Goal: Find specific page/section: Find specific page/section

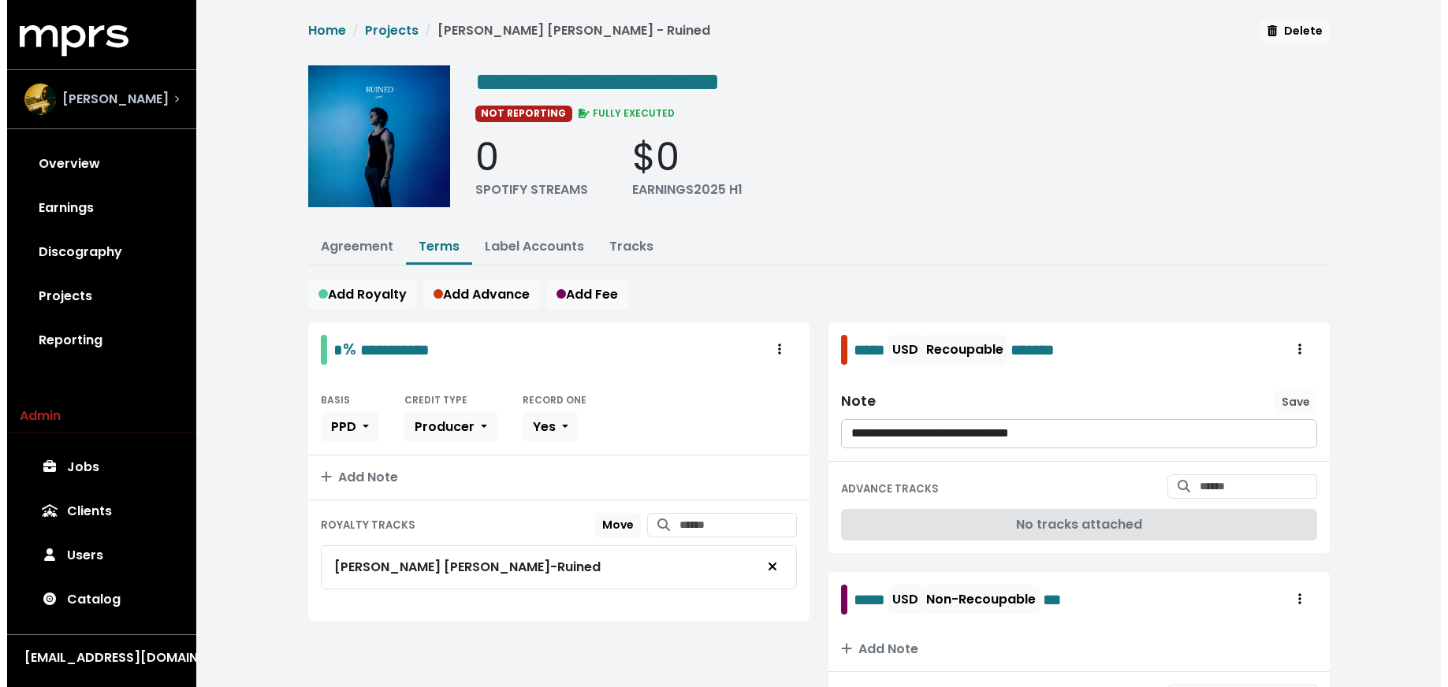
scroll to position [119, 0]
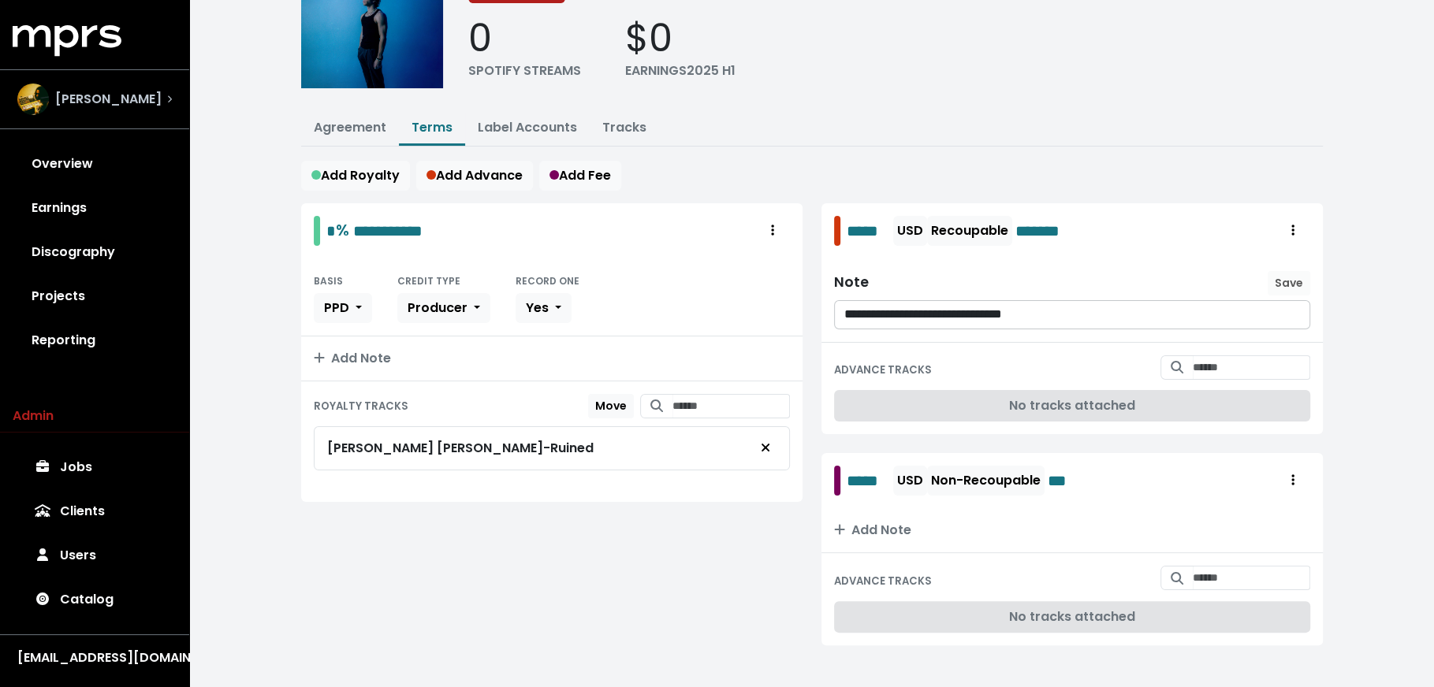
click at [128, 124] on div "[PERSON_NAME]" at bounding box center [95, 99] width 180 height 57
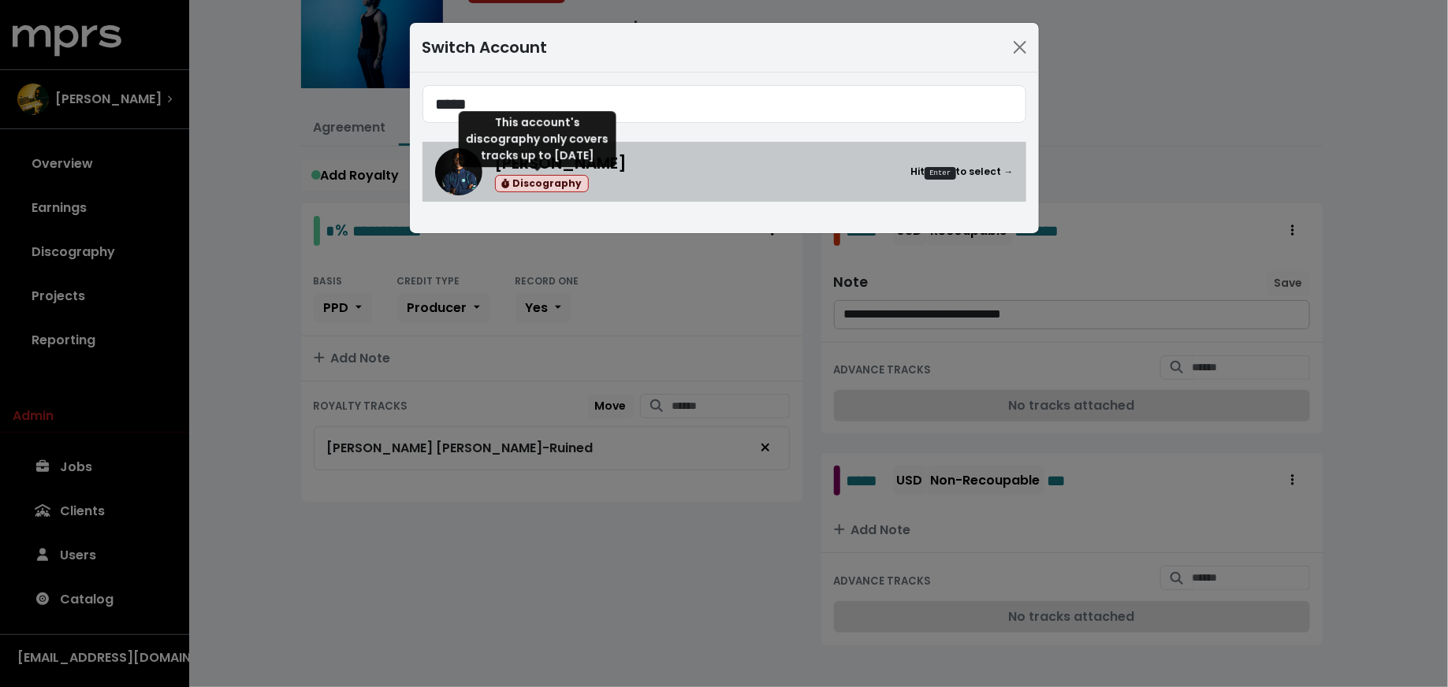
type input "*****"
click at [635, 182] on div "[PERSON_NAME] Discography Hit Enter to select →" at bounding box center [754, 172] width 519 height 42
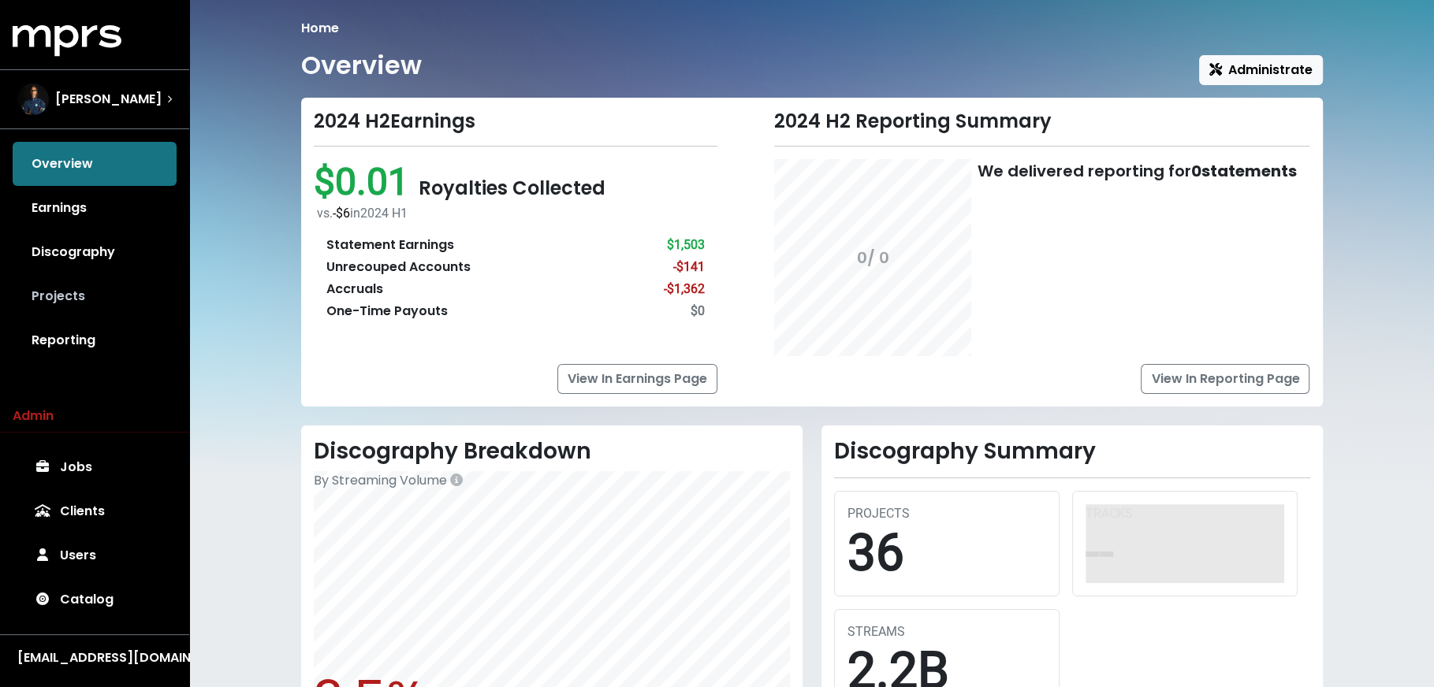
click at [114, 292] on link "Projects" at bounding box center [95, 296] width 164 height 44
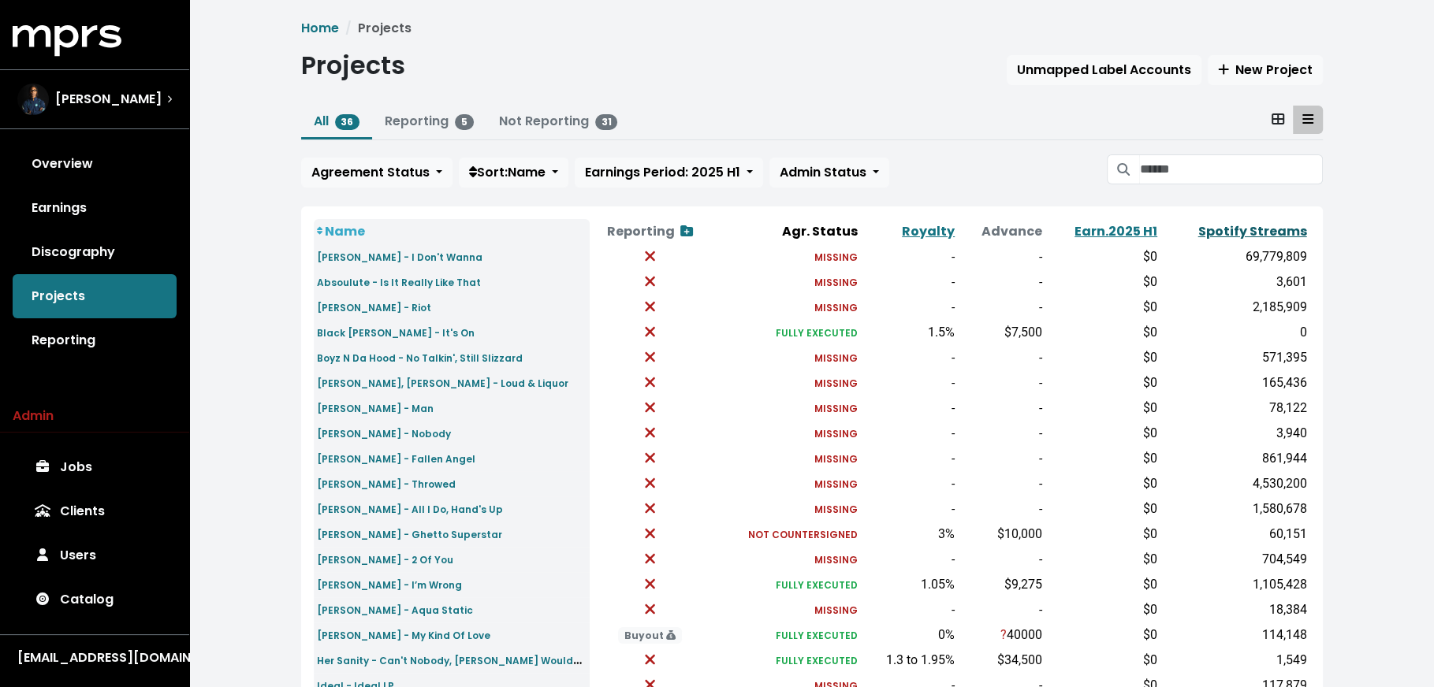
click at [1268, 236] on link "Spotify Streams" at bounding box center [1252, 231] width 109 height 18
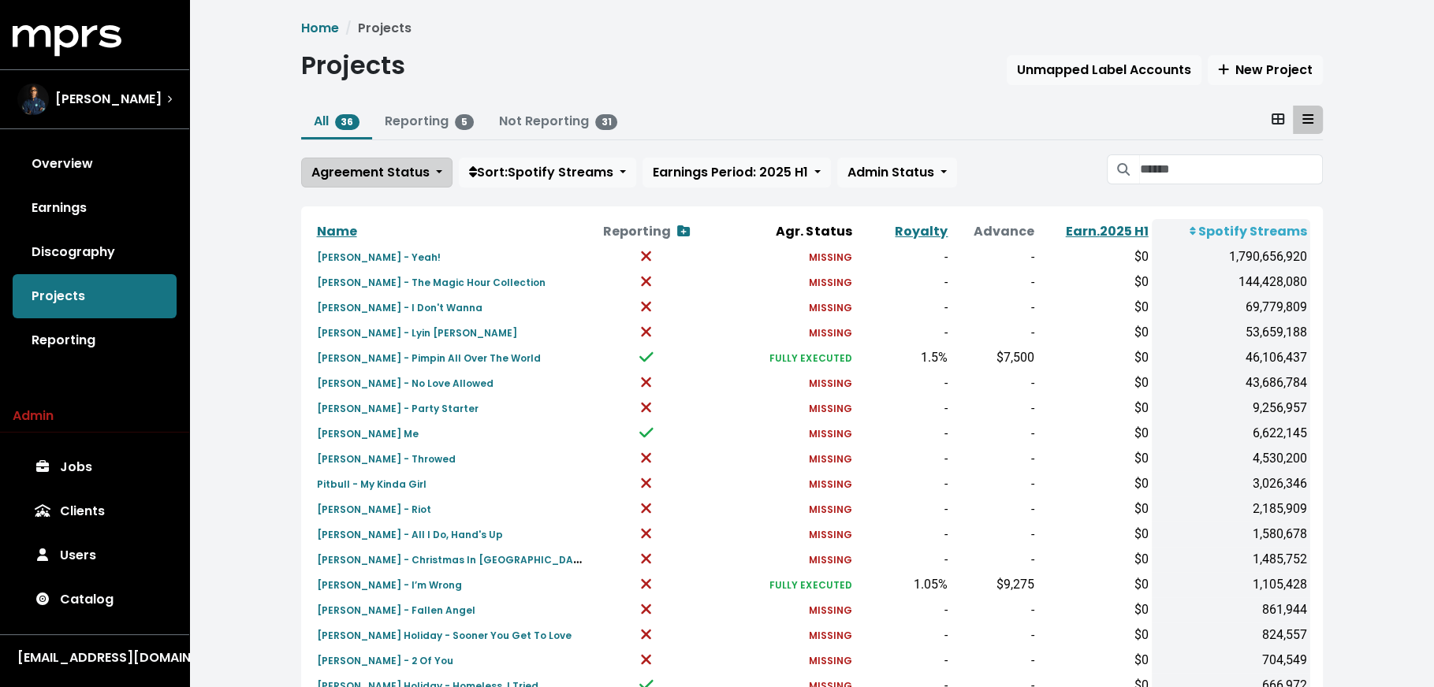
click at [400, 172] on span "Agreement Status" at bounding box center [370, 172] width 118 height 18
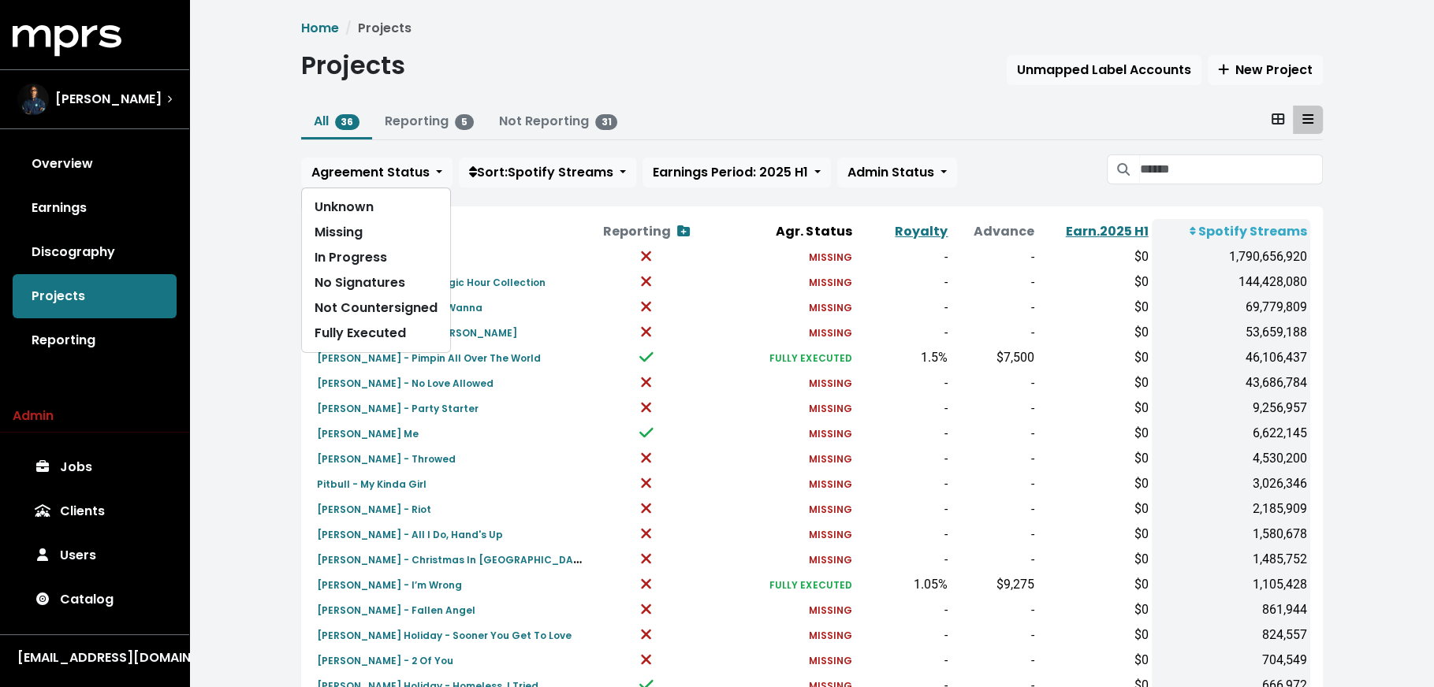
click at [302, 429] on div "Name Reporting Show contracts view Agr. Status Royalty Advance Earn. 2025 H1 Sp…" at bounding box center [812, 642] width 1022 height 870
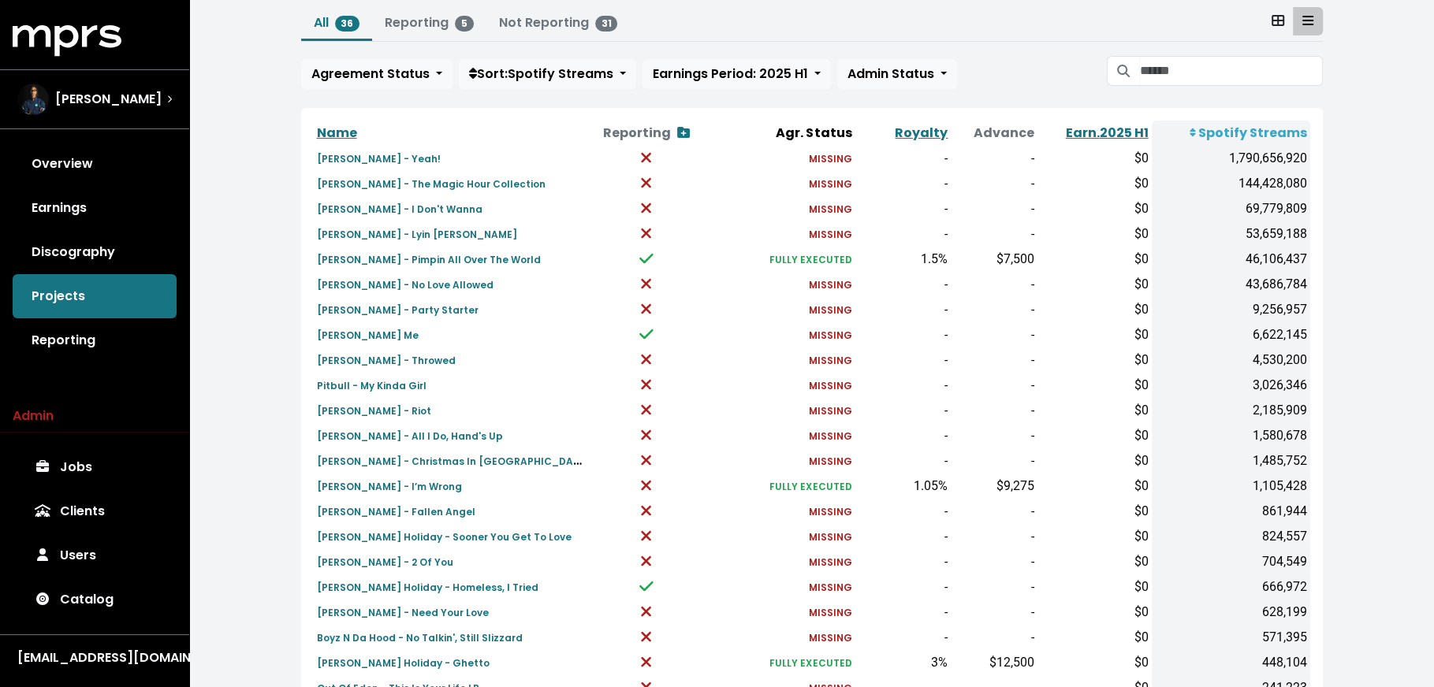
scroll to position [100, 0]
click at [386, 69] on span "Agreement Status" at bounding box center [370, 72] width 118 height 18
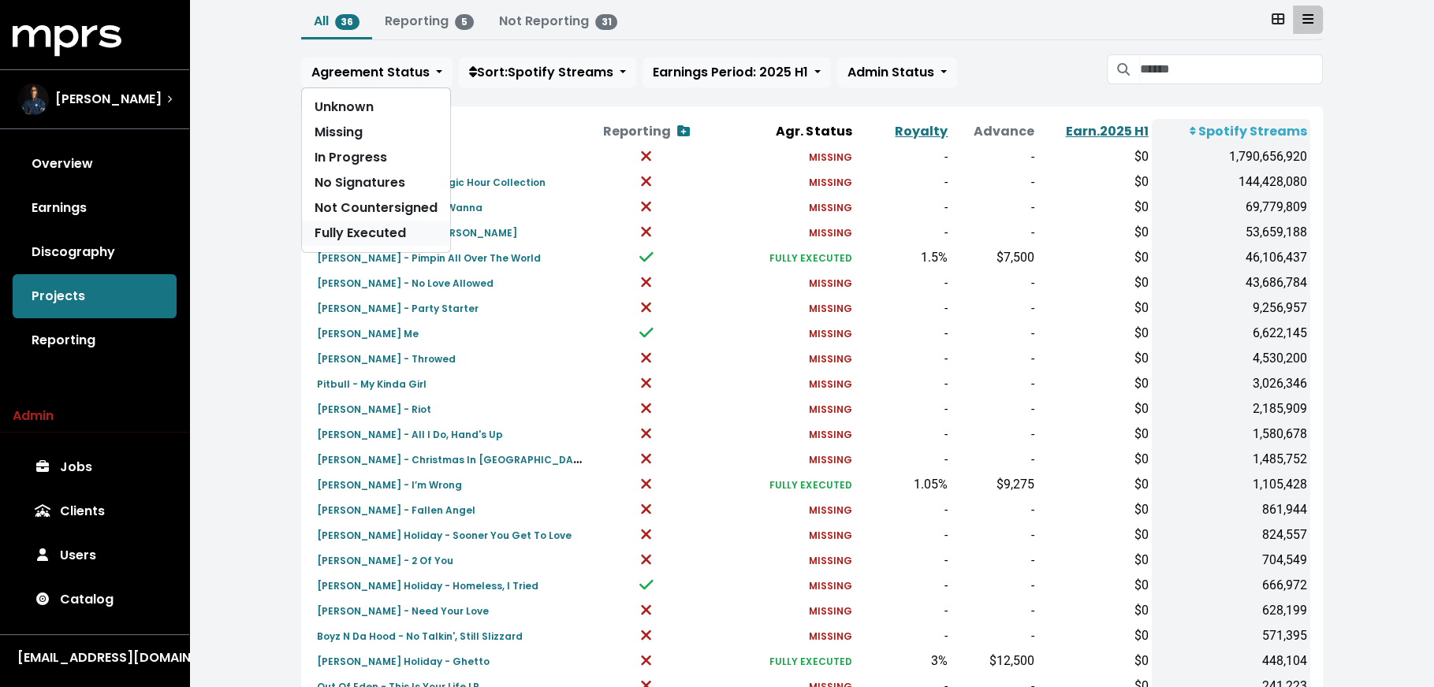
click at [385, 227] on link "Fully Executed" at bounding box center [376, 233] width 148 height 25
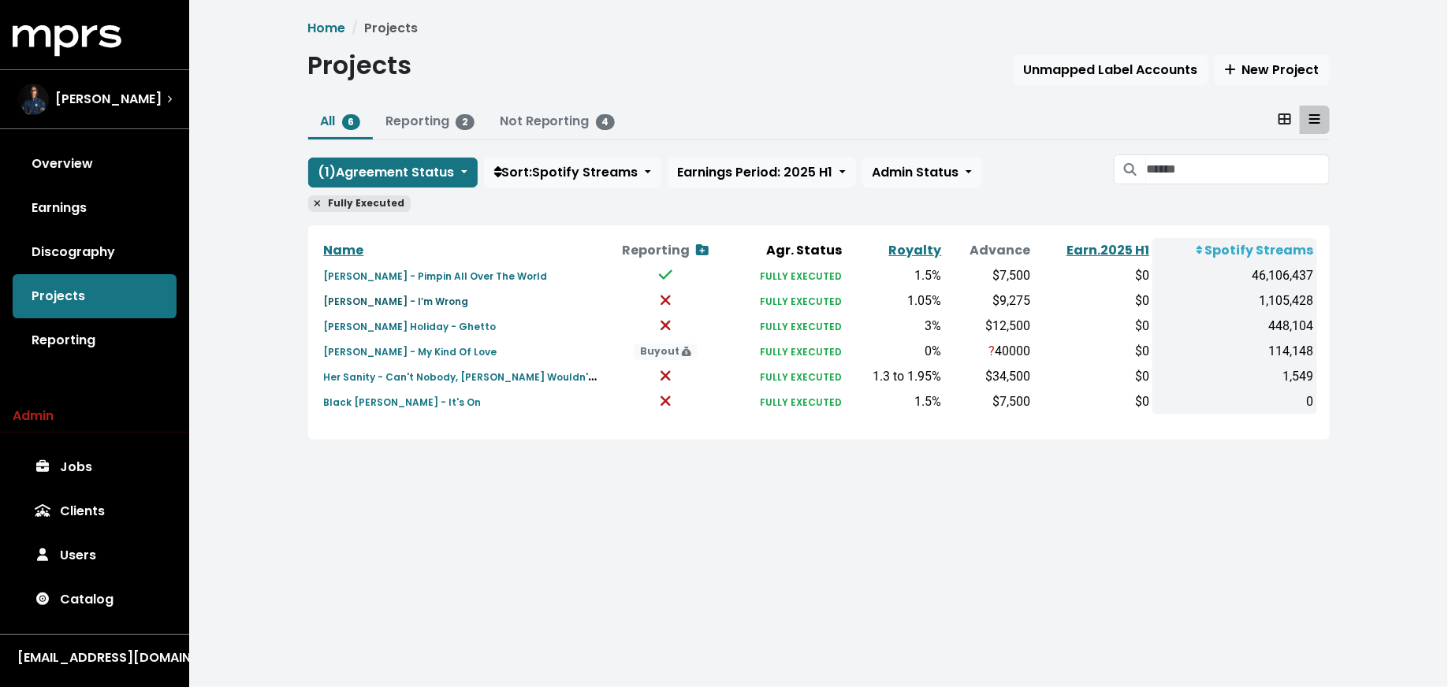
click at [403, 300] on small "[PERSON_NAME] - I’m Wrong" at bounding box center [396, 301] width 145 height 13
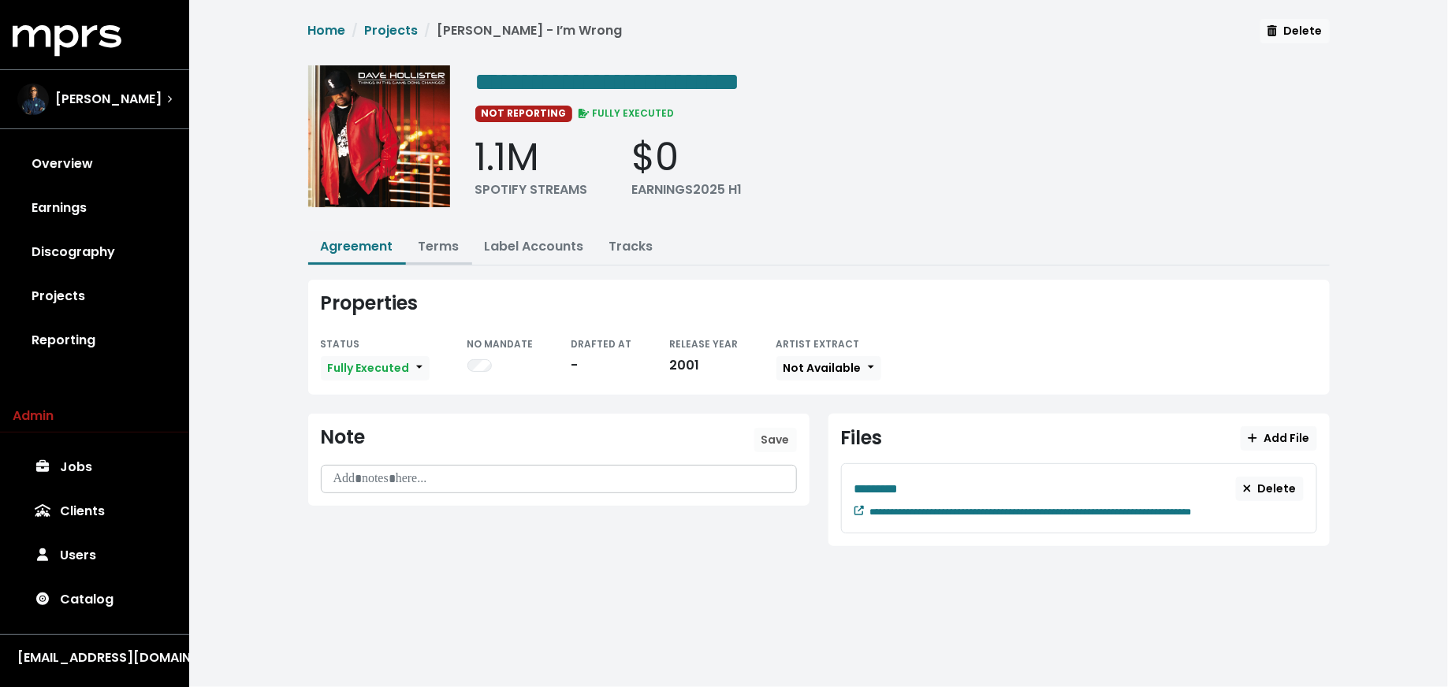
click at [445, 246] on link "Terms" at bounding box center [439, 246] width 41 height 18
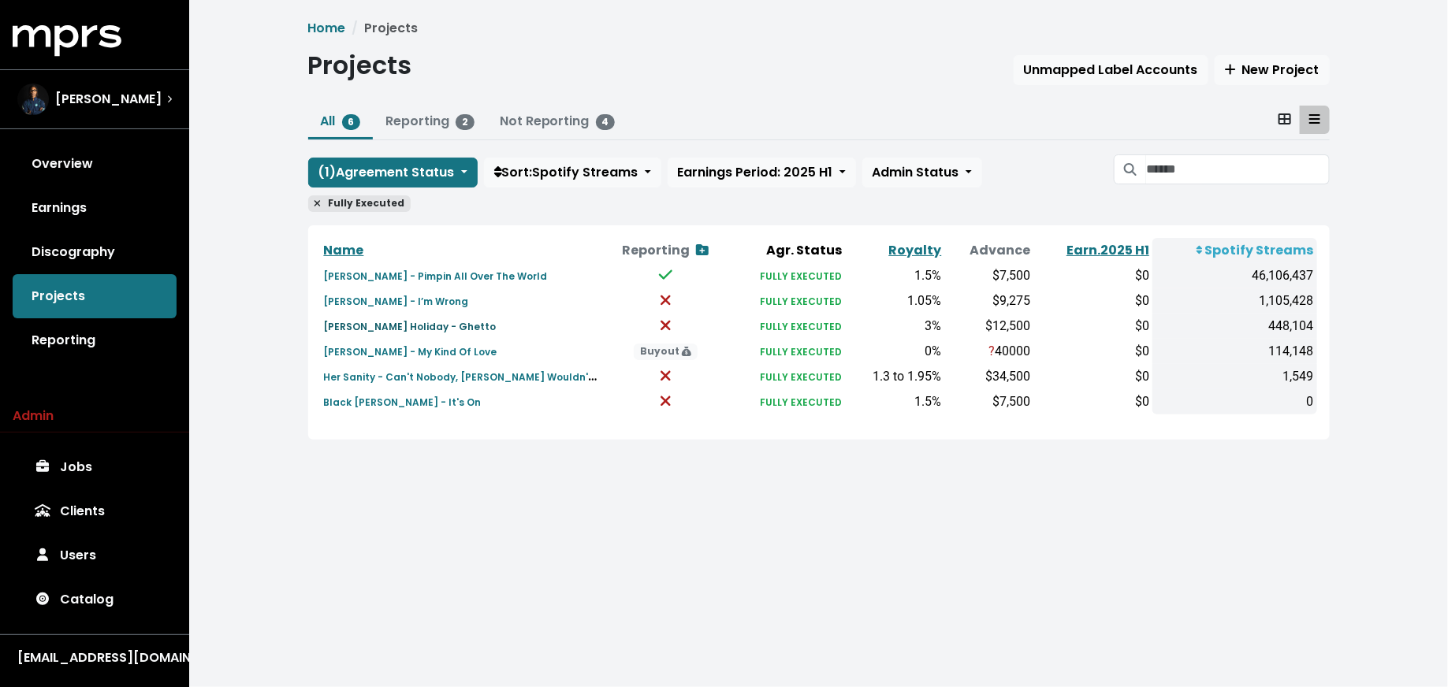
click at [374, 327] on small "[PERSON_NAME] Holiday - Ghetto" at bounding box center [410, 326] width 173 height 13
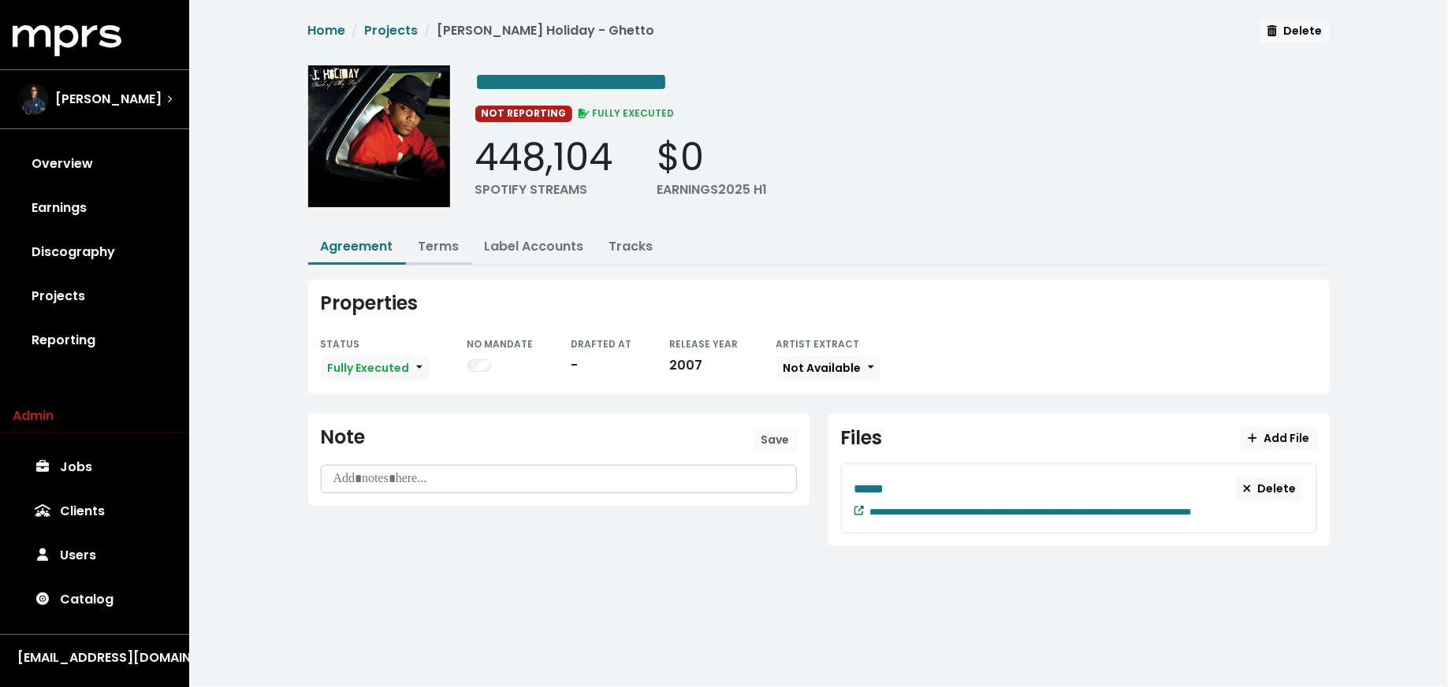
click at [437, 251] on link "Terms" at bounding box center [439, 246] width 41 height 18
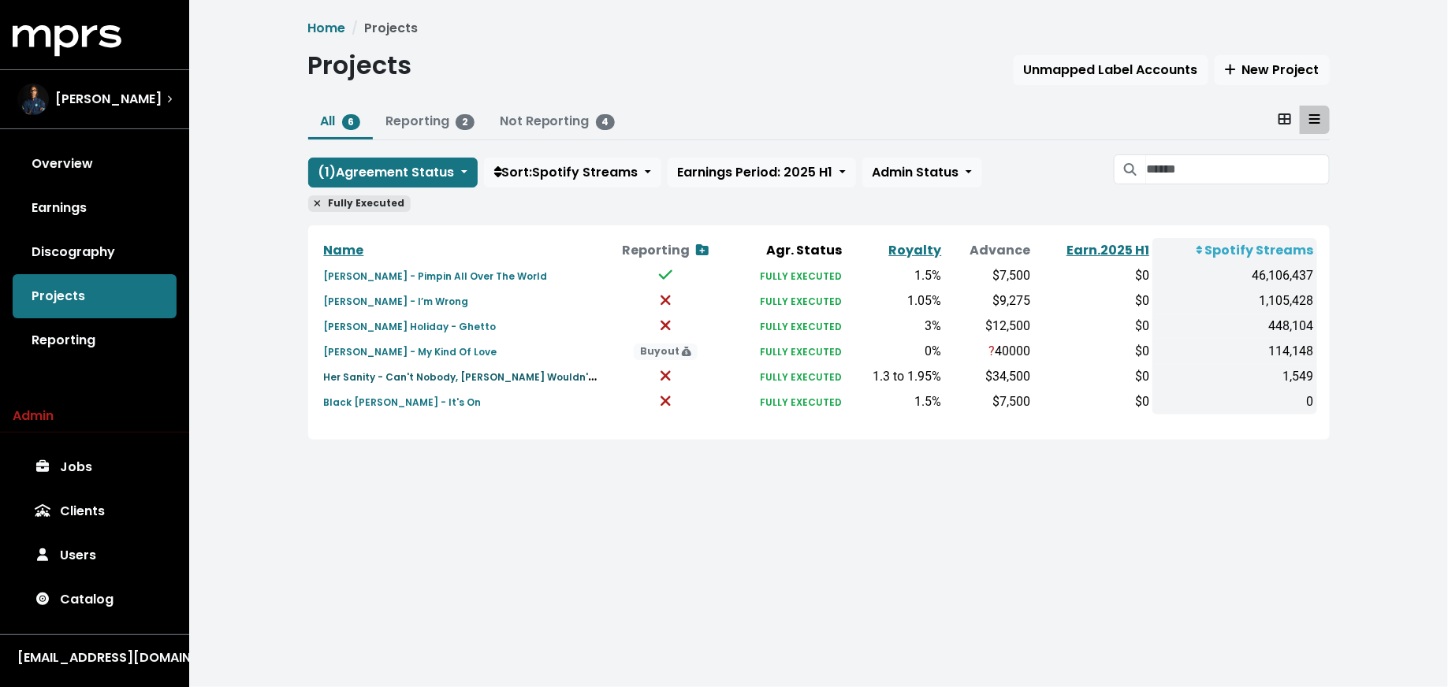
click at [401, 374] on small "Her Sanity - Can't Nobody, [PERSON_NAME] Wouldn't Know" at bounding box center [473, 376] width 299 height 18
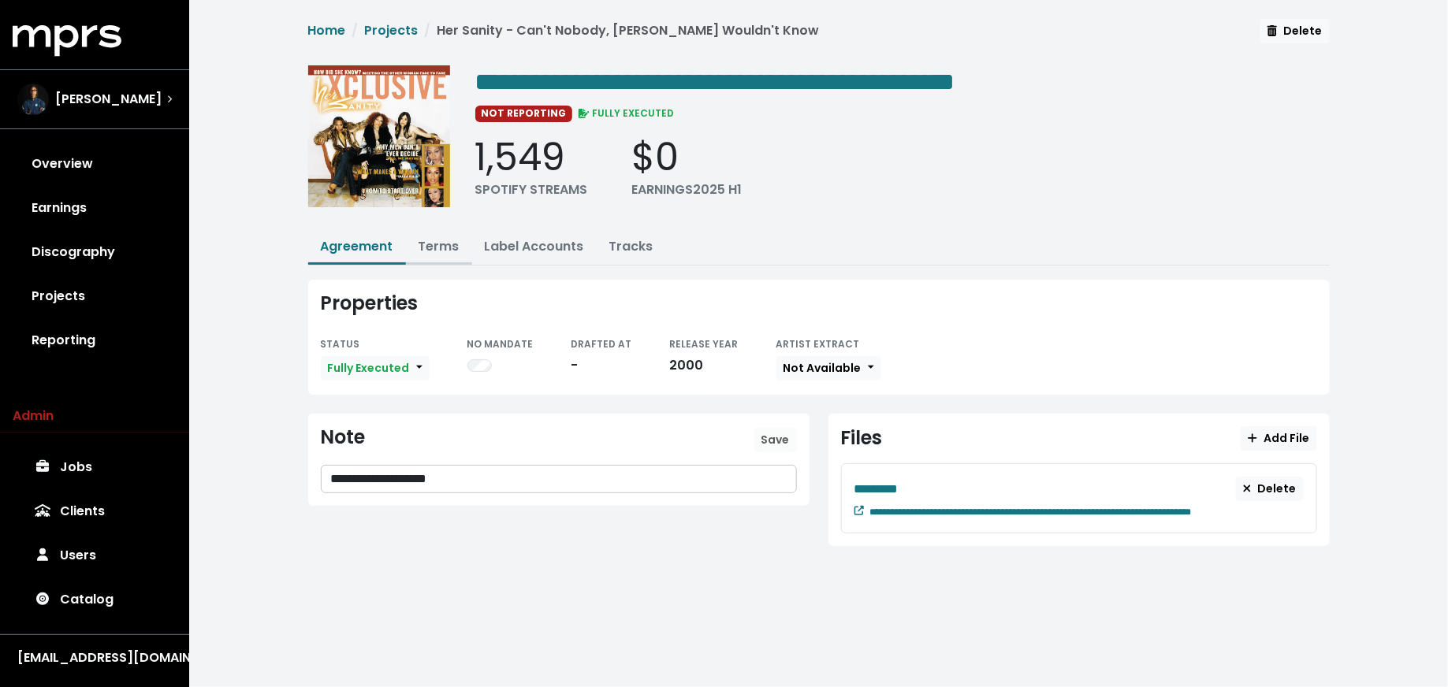
click at [437, 244] on link "Terms" at bounding box center [439, 246] width 41 height 18
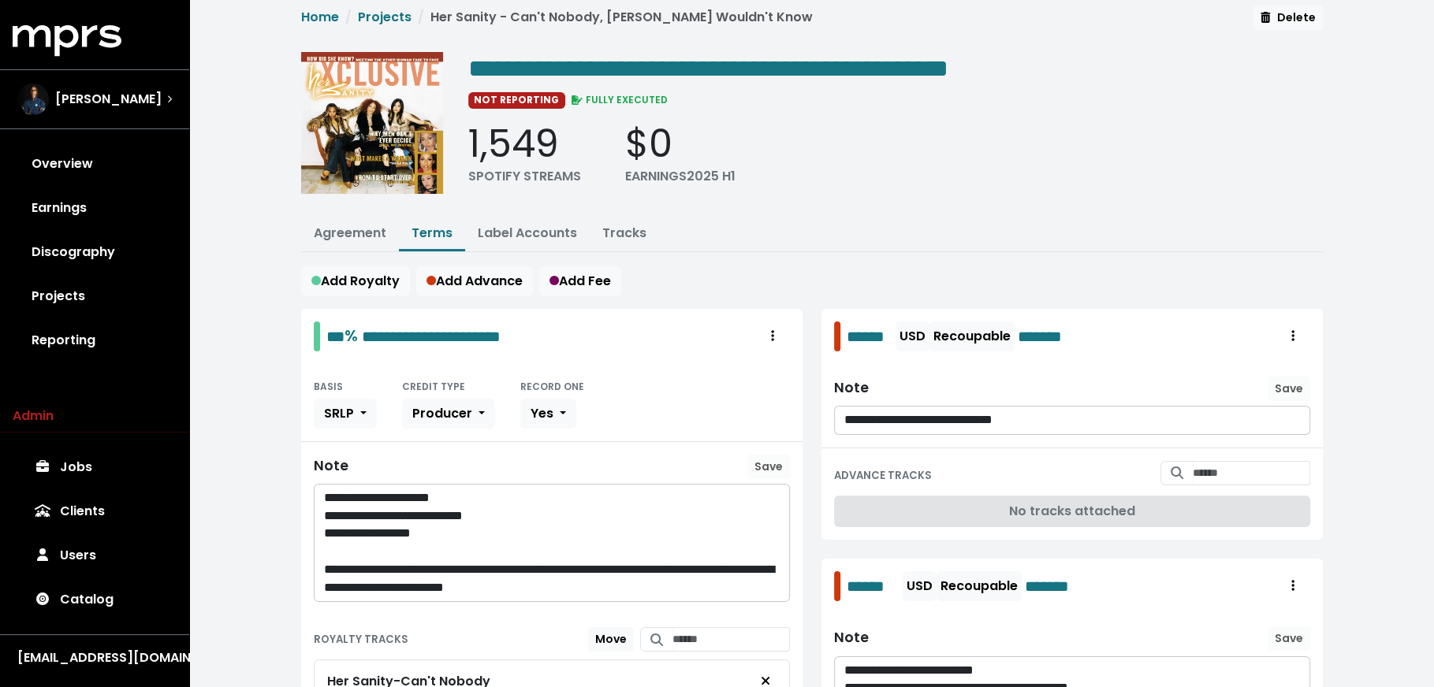
scroll to position [12, 0]
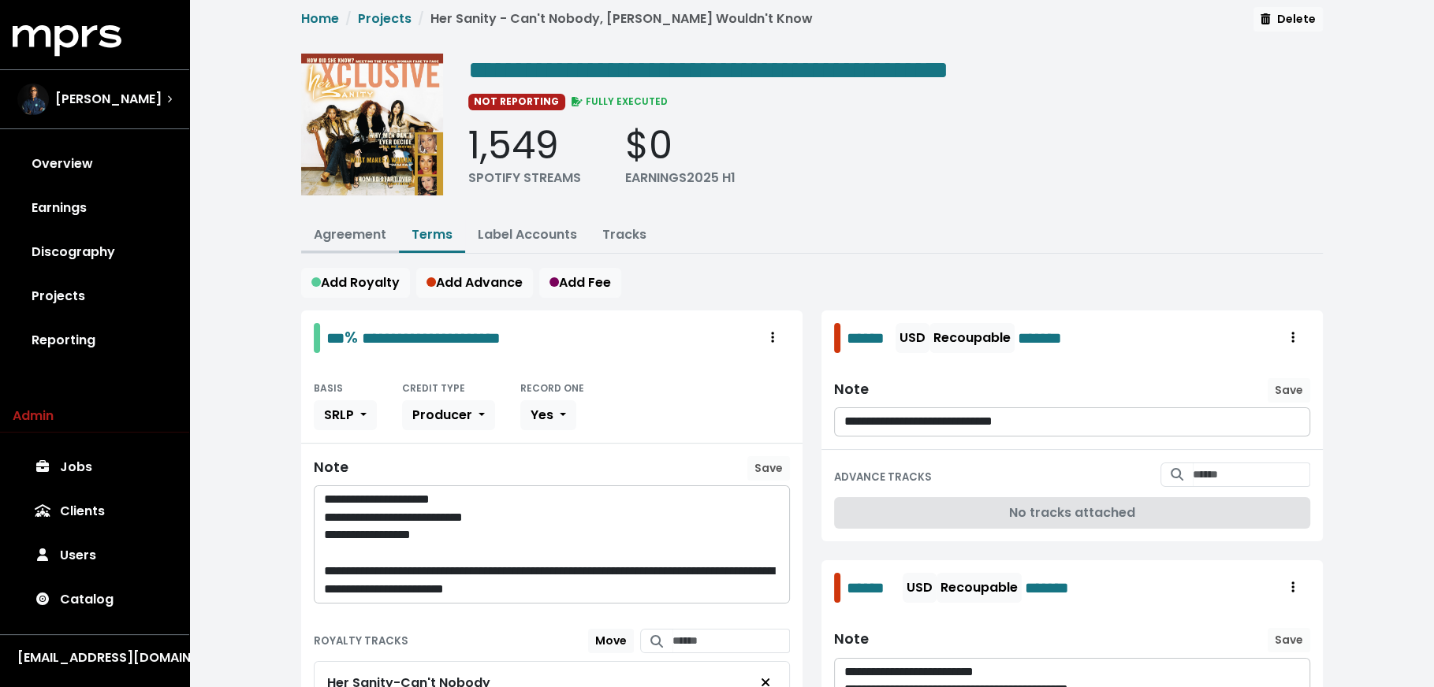
click at [342, 229] on link "Agreement" at bounding box center [350, 234] width 73 height 18
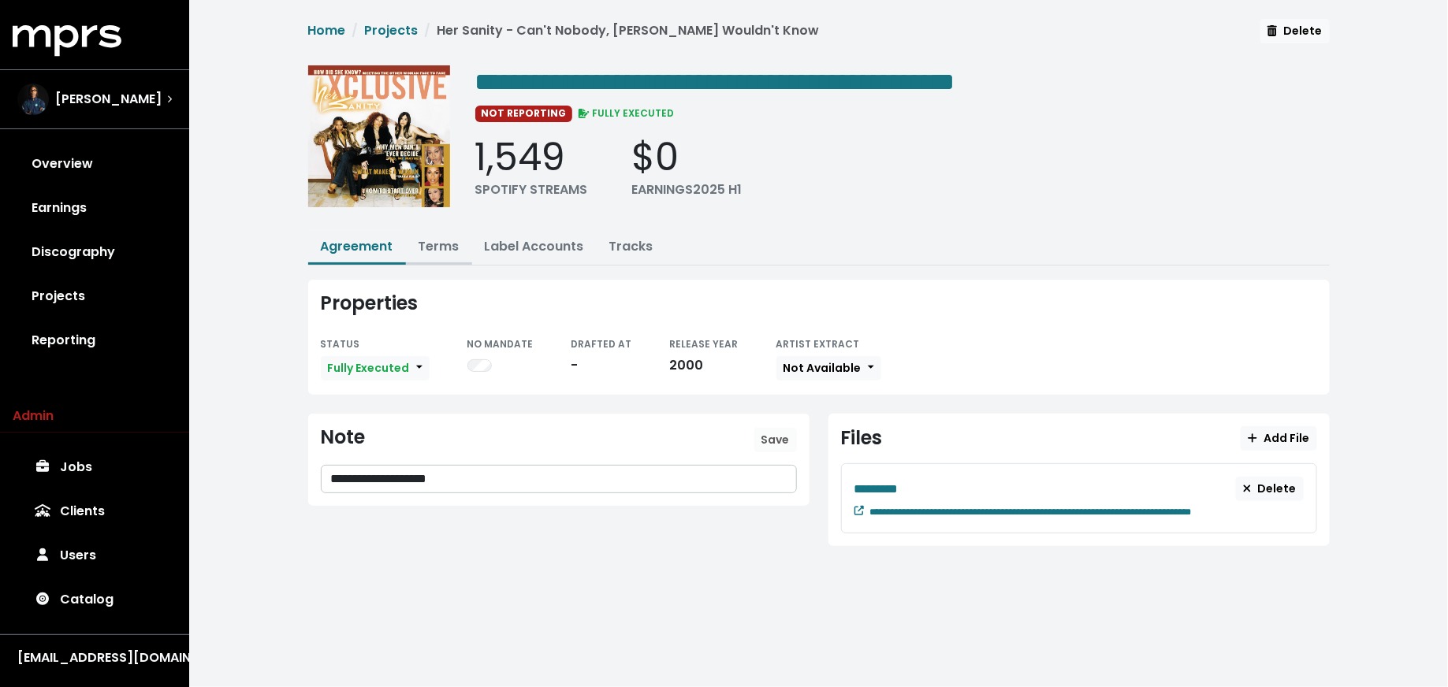
click at [425, 238] on link "Terms" at bounding box center [439, 246] width 41 height 18
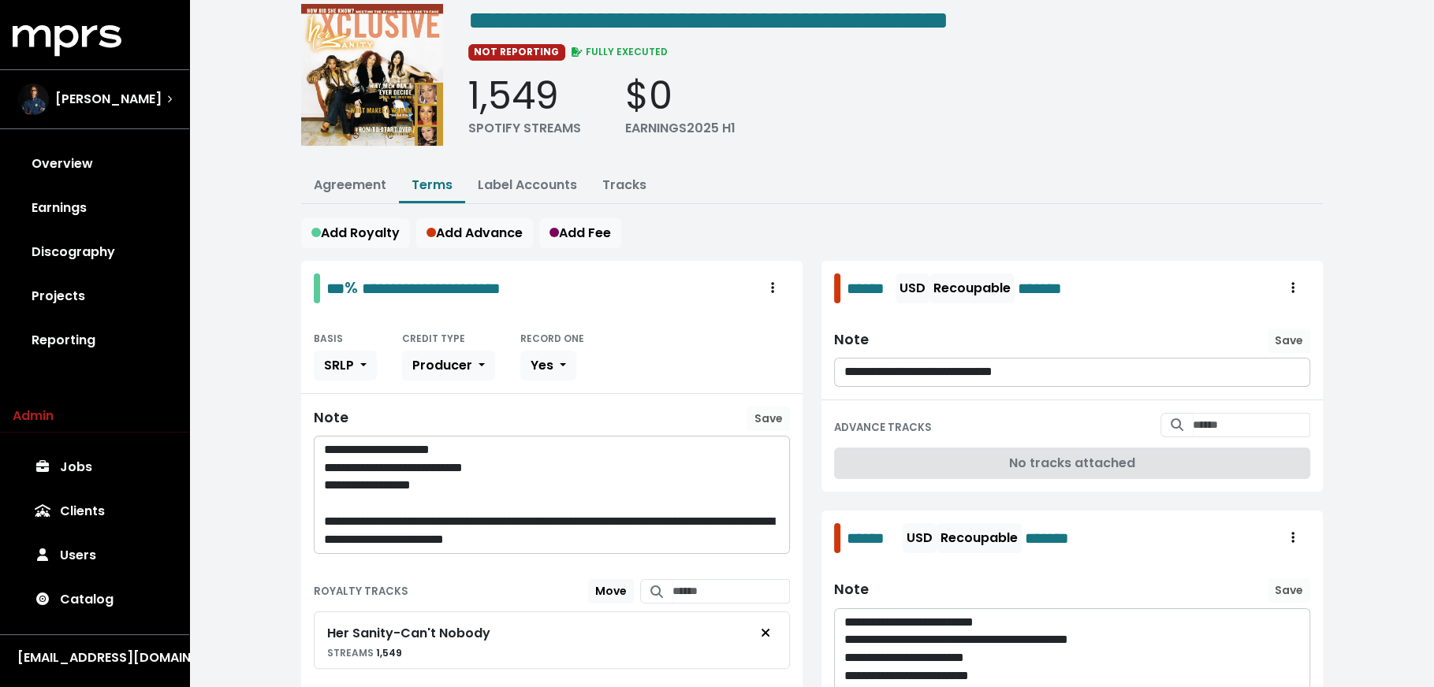
scroll to position [61, 0]
click at [348, 170] on button "Agreement" at bounding box center [350, 187] width 98 height 34
click at [348, 181] on link "Agreement" at bounding box center [350, 186] width 73 height 18
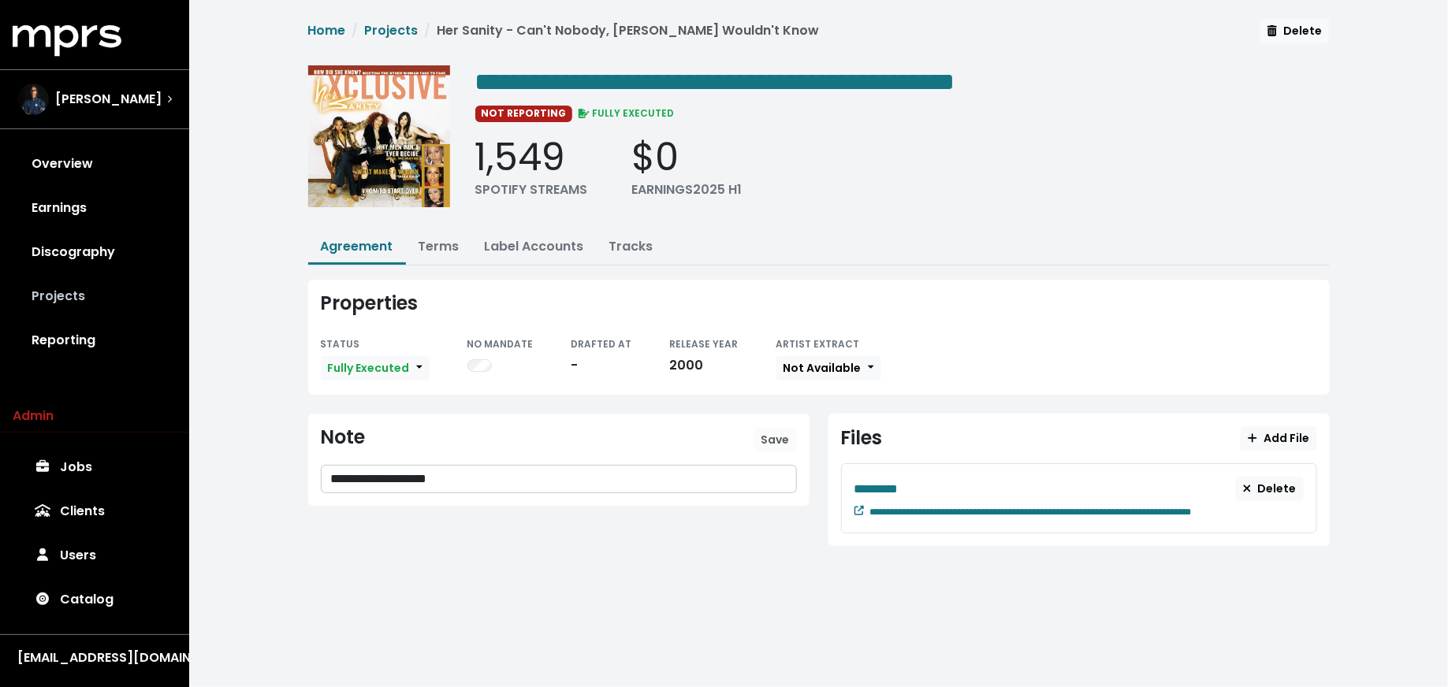
click at [99, 292] on link "Projects" at bounding box center [95, 296] width 164 height 44
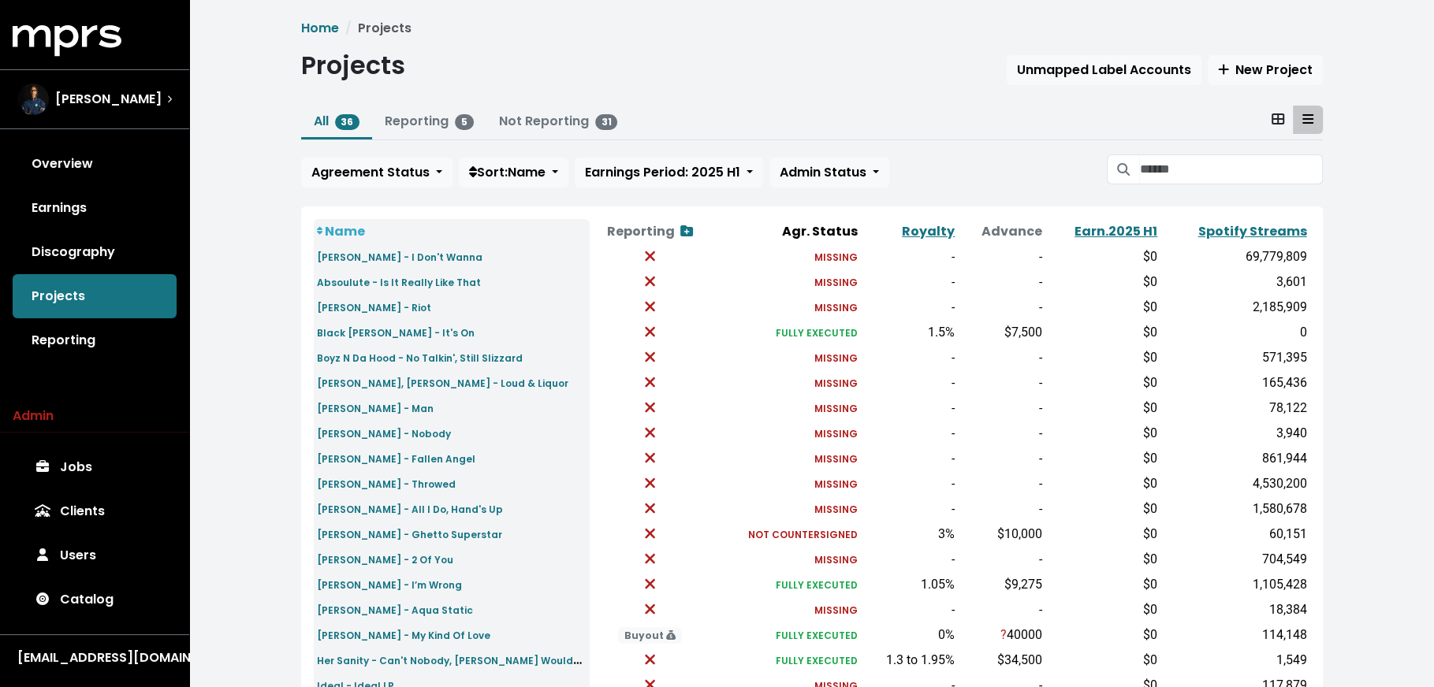
click at [1226, 239] on th "Spotify Streams" at bounding box center [1235, 231] width 150 height 25
click at [1231, 233] on link "Spotify Streams" at bounding box center [1252, 231] width 109 height 18
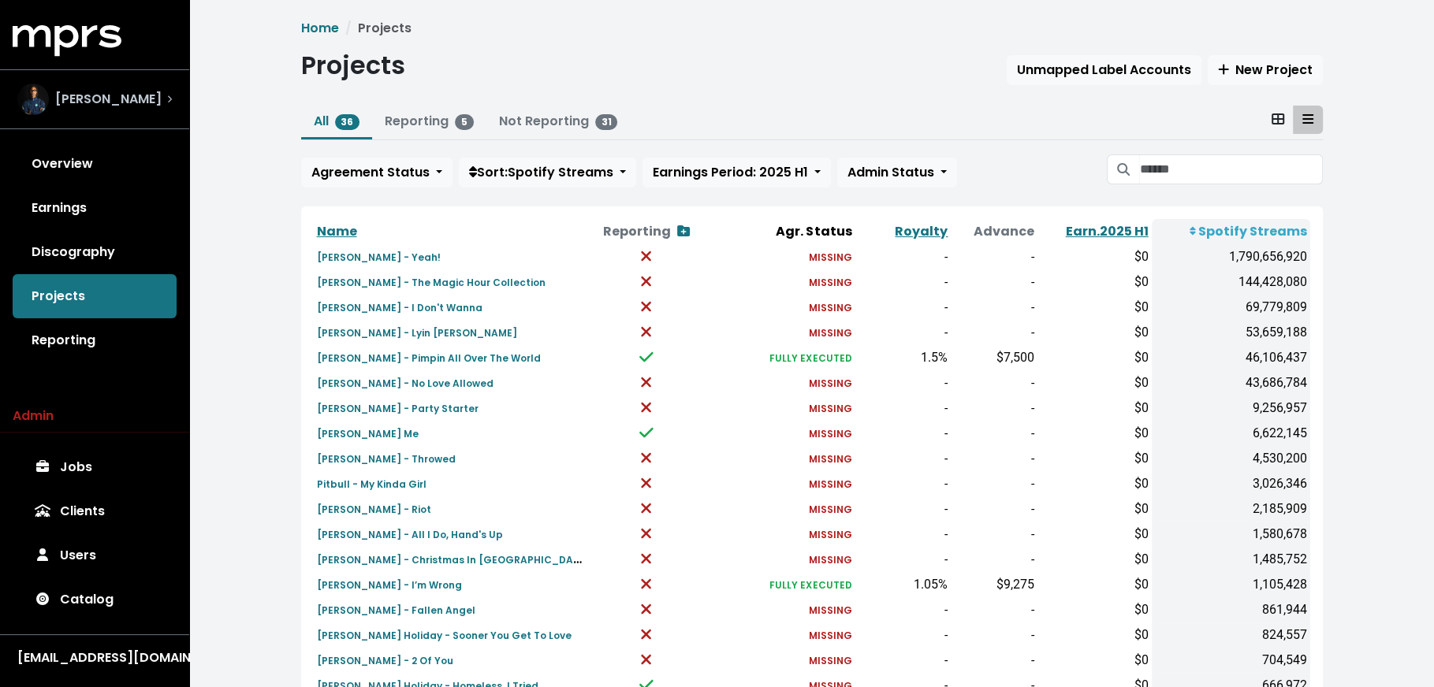
click at [160, 109] on div "[PERSON_NAME]" at bounding box center [94, 100] width 154 height 32
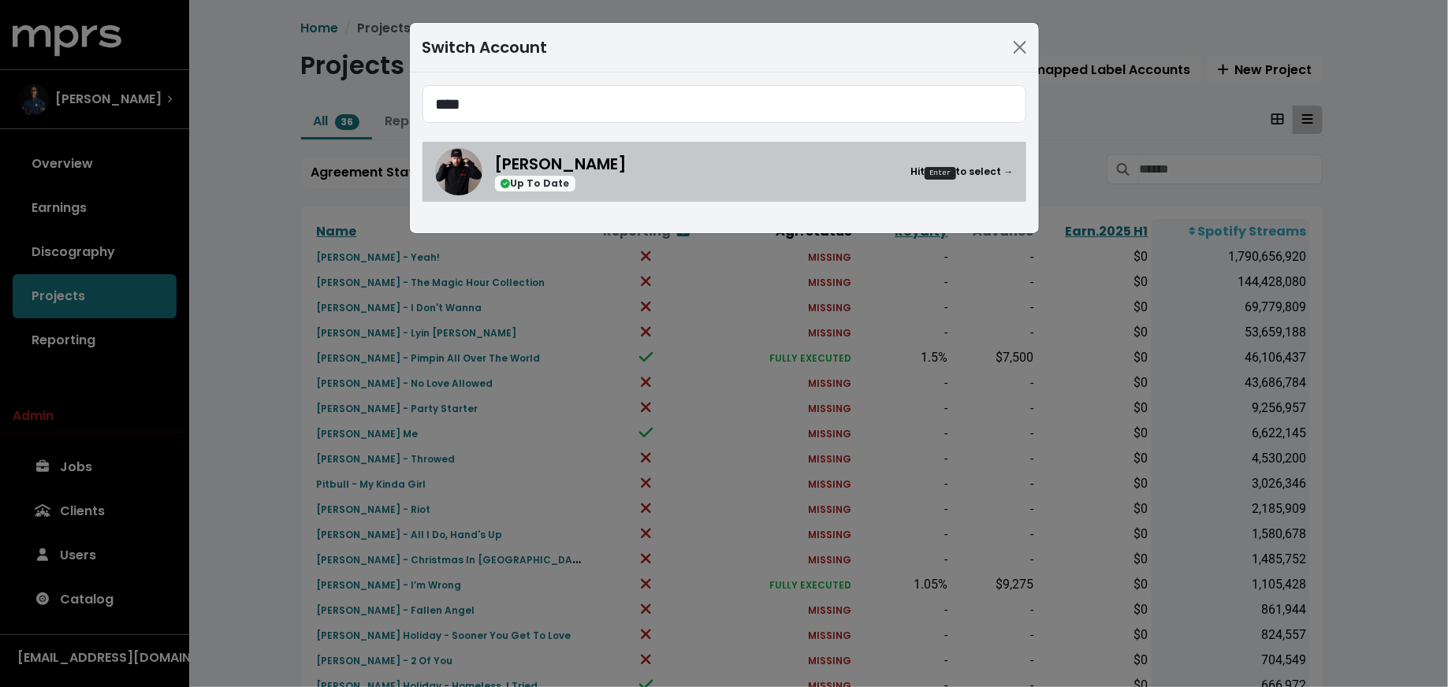
type input "****"
click at [661, 165] on div "[PERSON_NAME] Up To Date Hit Enter to select →" at bounding box center [754, 172] width 519 height 40
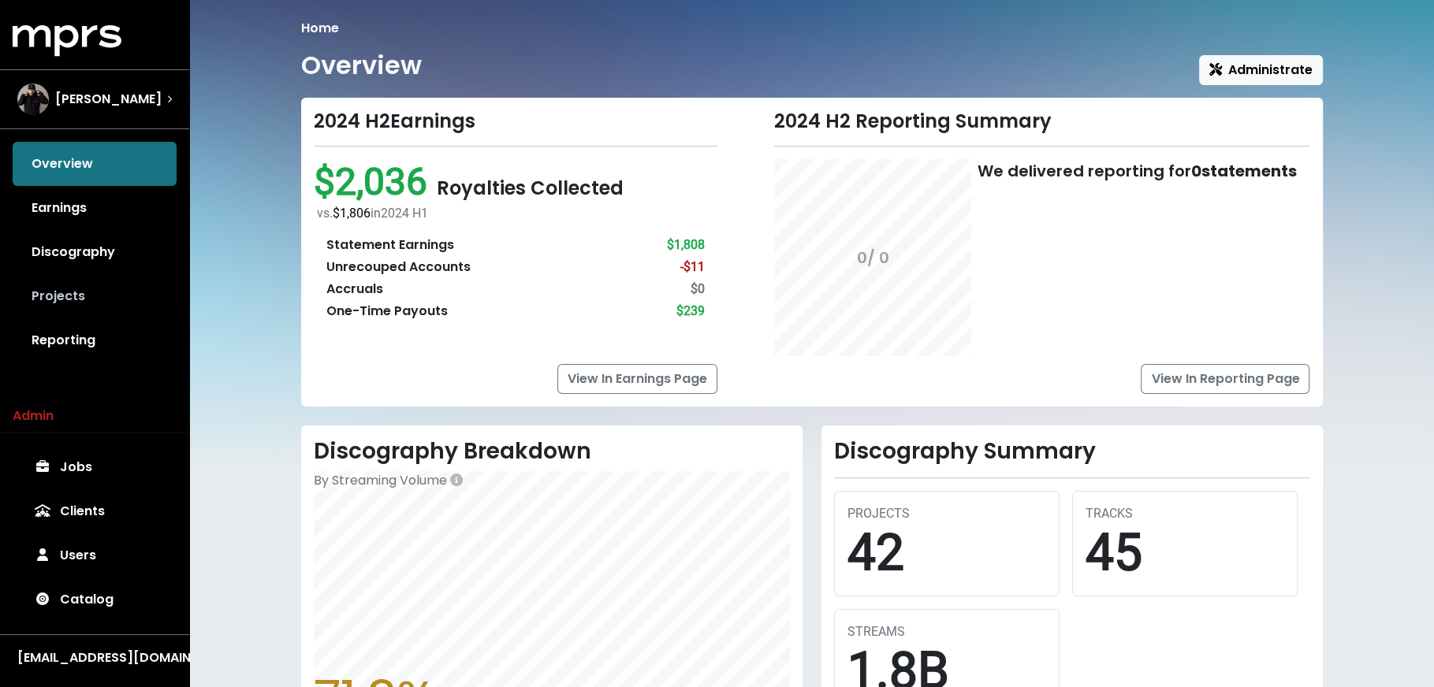
click at [99, 303] on link "Projects" at bounding box center [95, 296] width 164 height 44
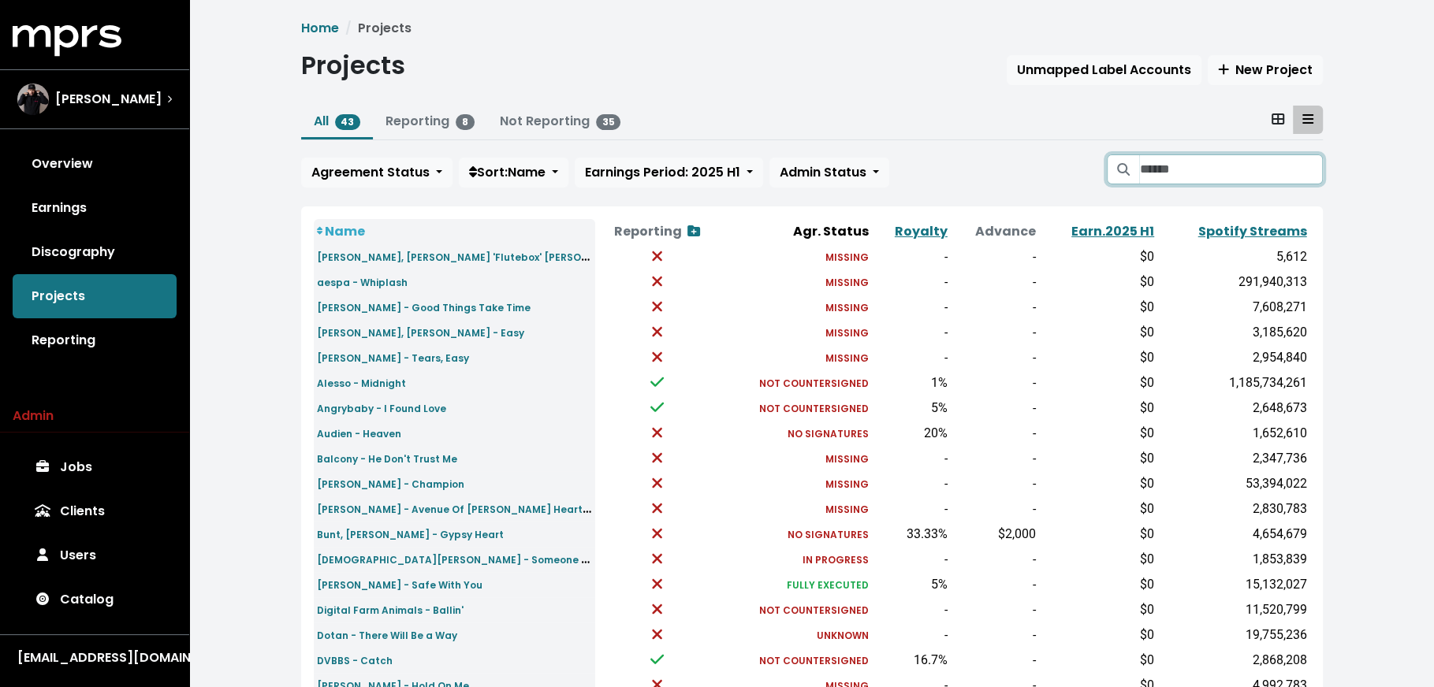
click at [1256, 170] on input "Search projects" at bounding box center [1230, 169] width 183 height 30
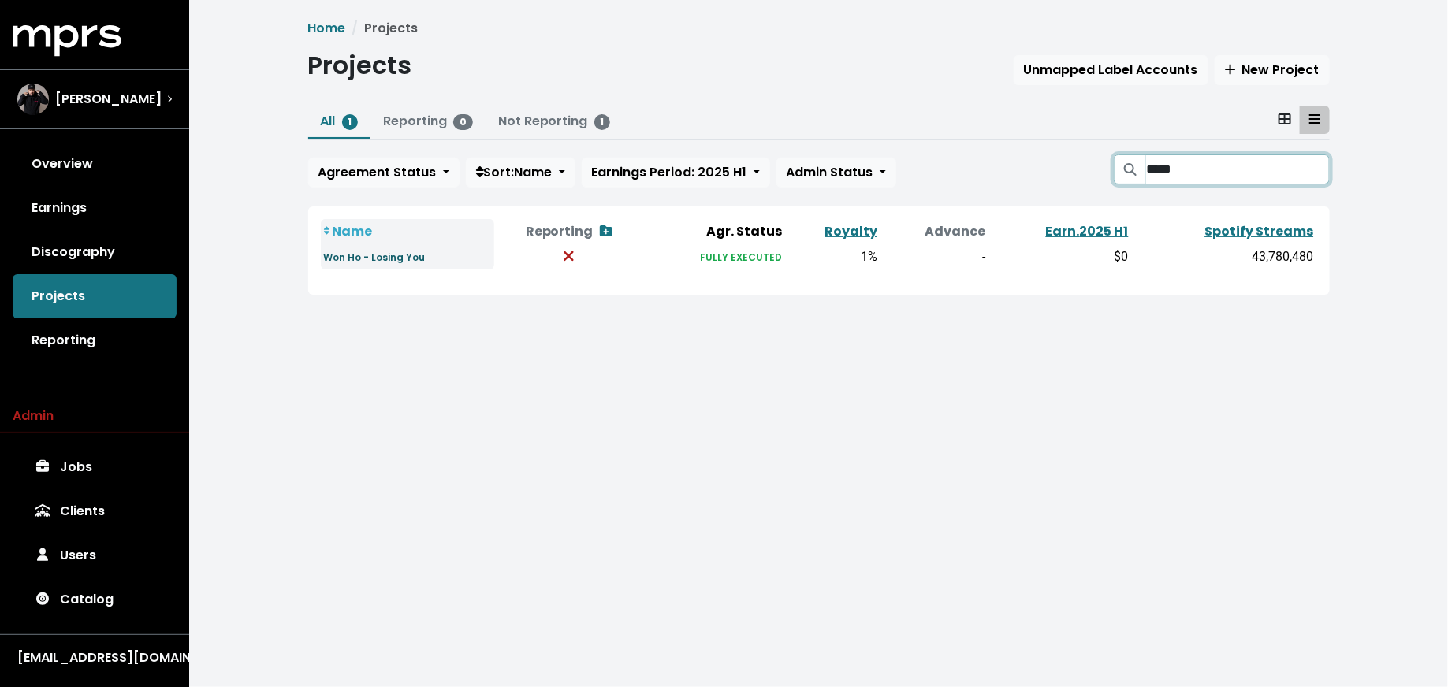
type input "*****"
click at [385, 262] on small "Won Ho - Losing You" at bounding box center [375, 257] width 102 height 13
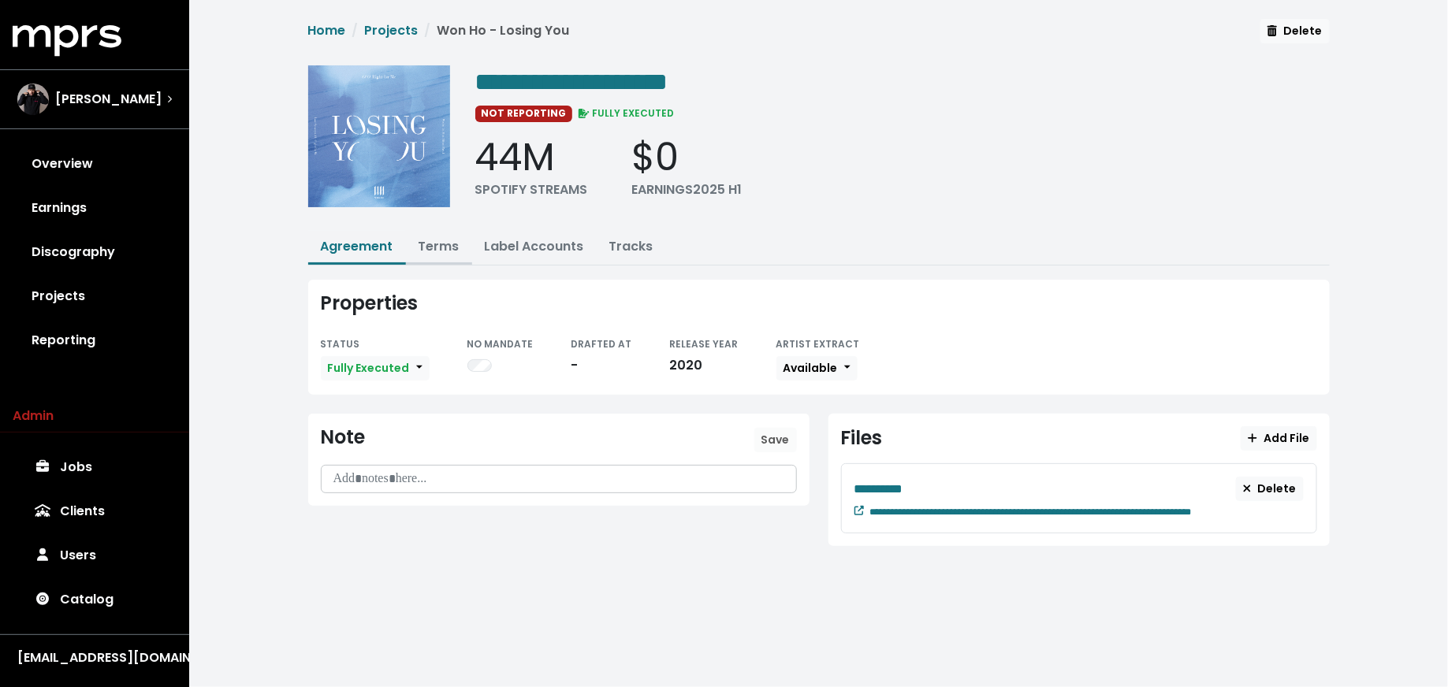
click at [443, 250] on link "Terms" at bounding box center [439, 246] width 41 height 18
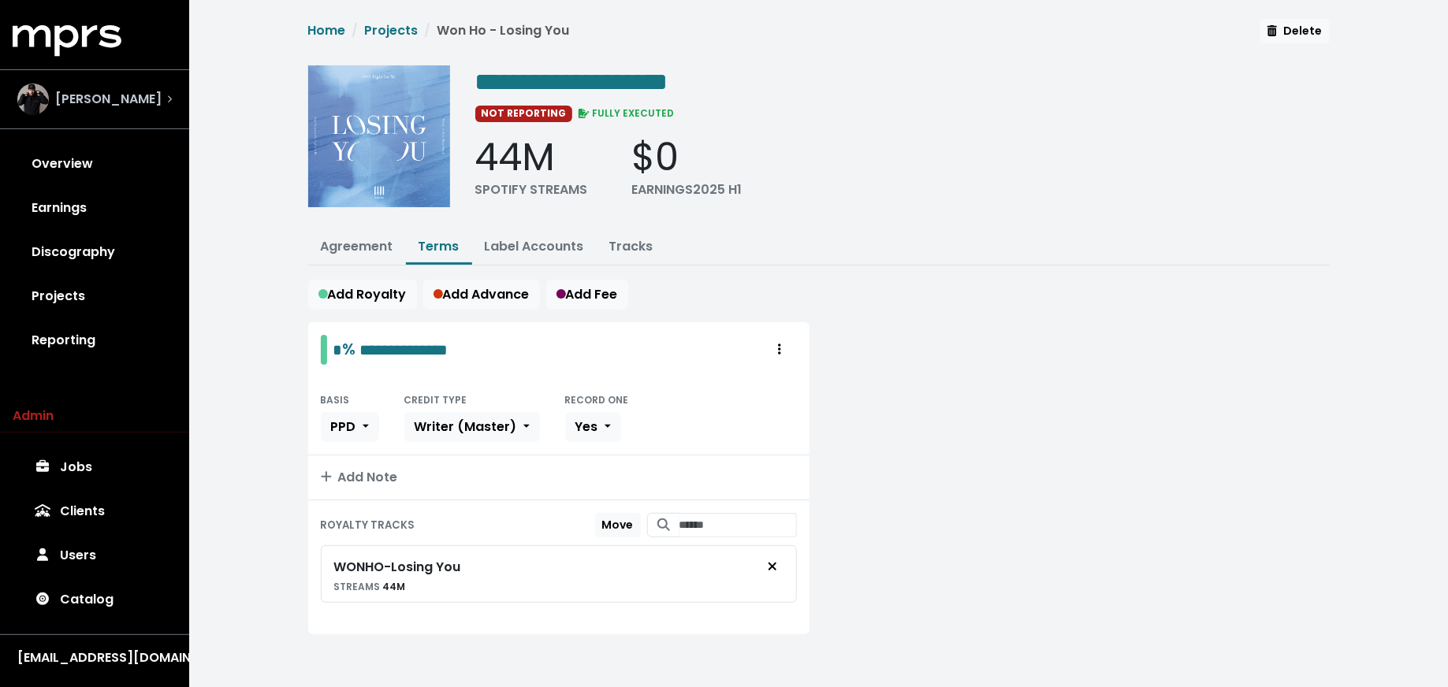
click at [101, 106] on span "[PERSON_NAME]" at bounding box center [108, 99] width 106 height 19
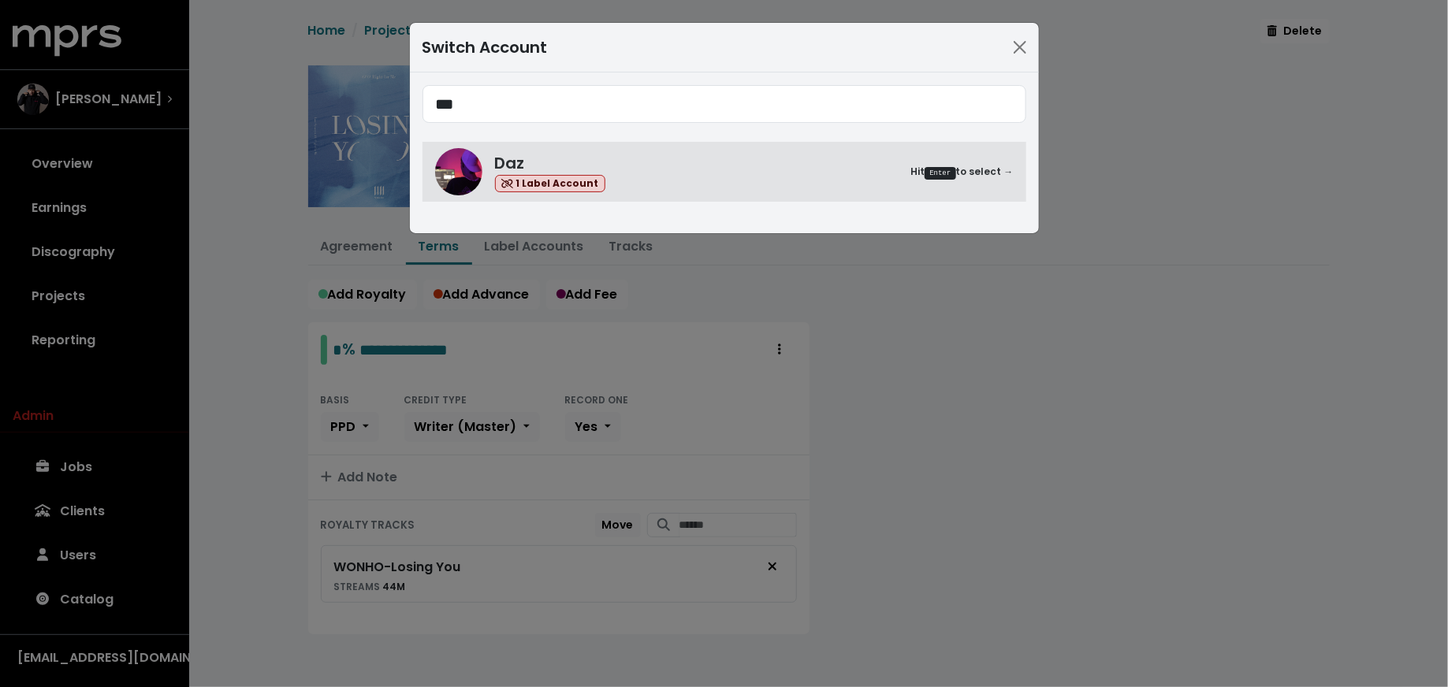
type input "***"
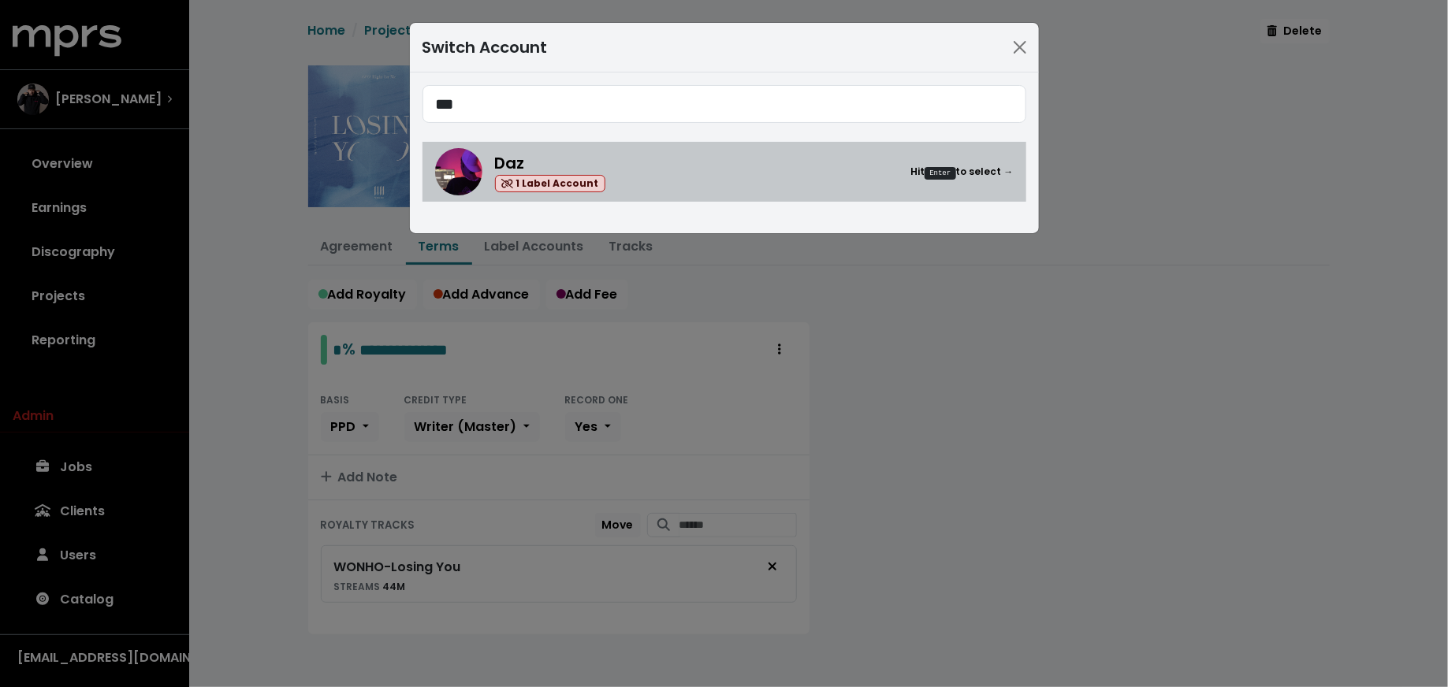
click at [625, 177] on div "Daz 1 Label Account Hit Enter to select →" at bounding box center [754, 172] width 519 height 42
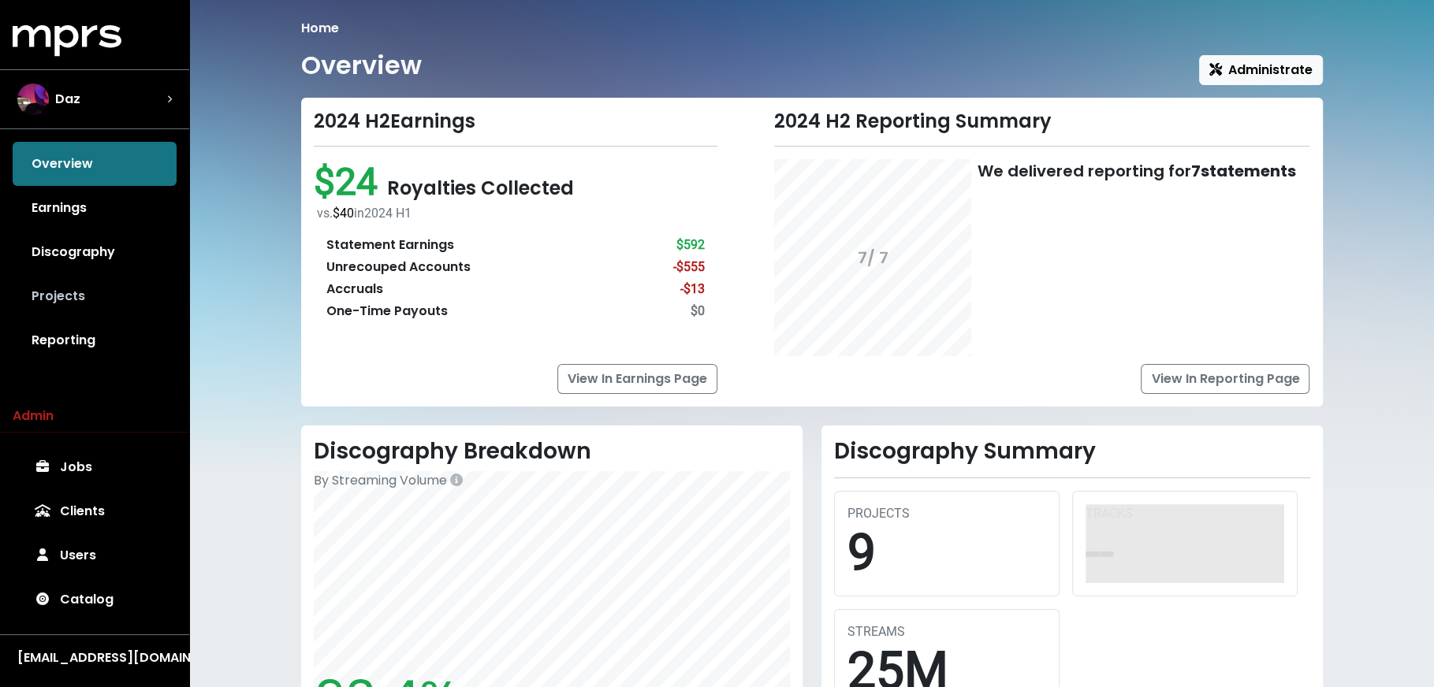
click at [132, 288] on link "Projects" at bounding box center [95, 296] width 164 height 44
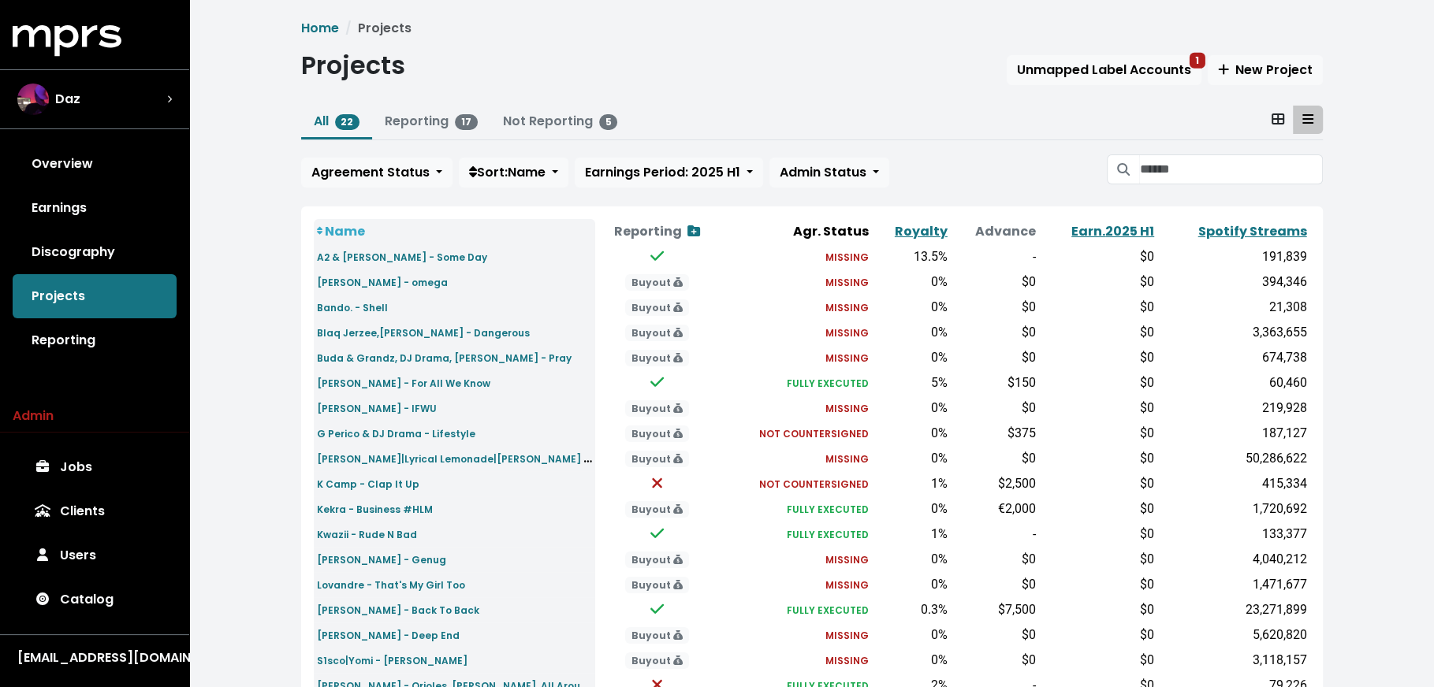
click at [1152, 87] on div "Projects Unmapped Label Accounts 1 New Project" at bounding box center [812, 68] width 1022 height 36
click at [1145, 76] on span "Unmapped Label Accounts 1" at bounding box center [1104, 70] width 174 height 18
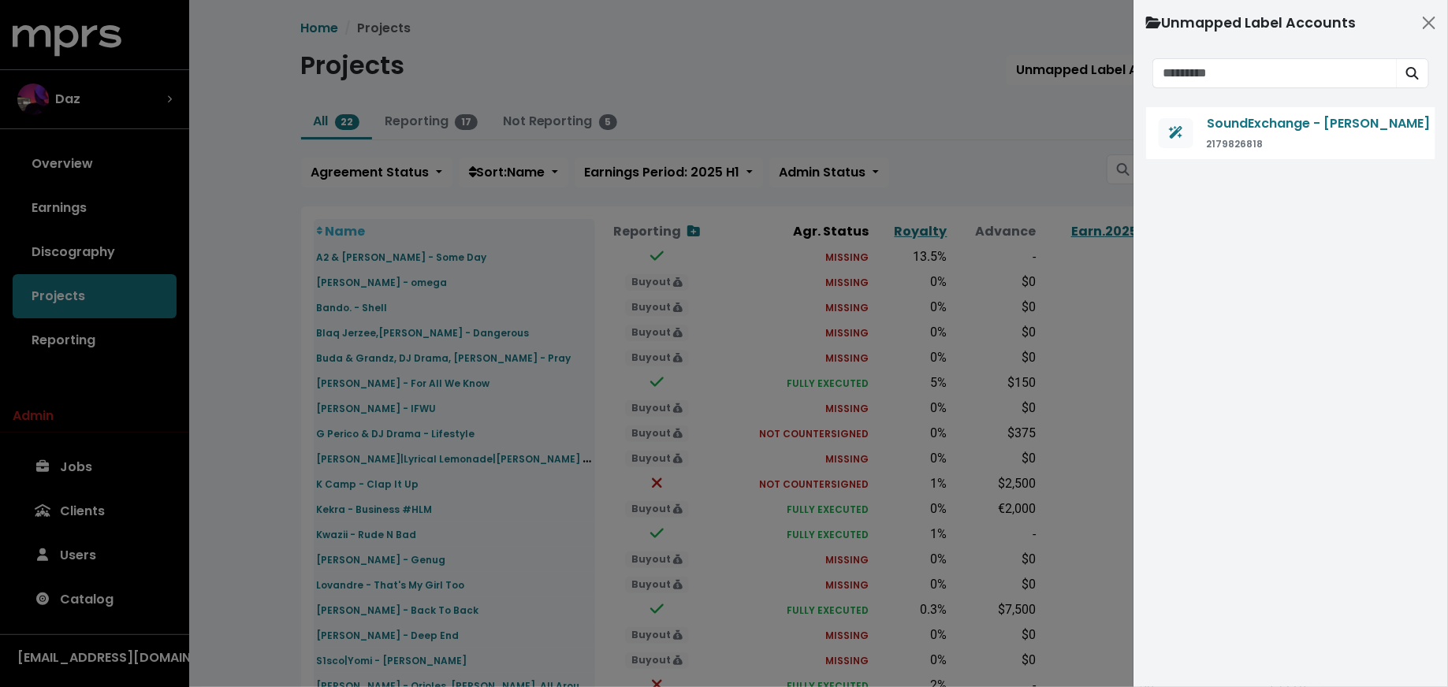
click at [895, 122] on div at bounding box center [724, 343] width 1448 height 687
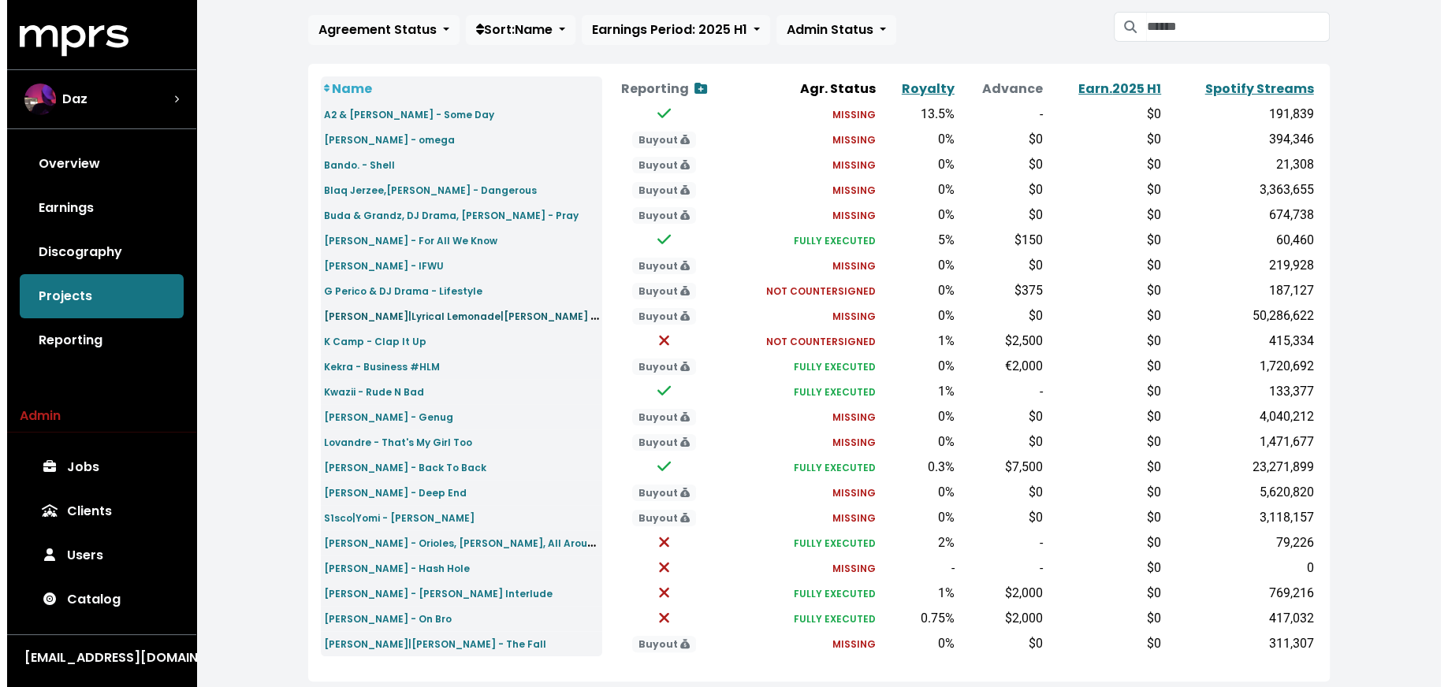
scroll to position [179, 0]
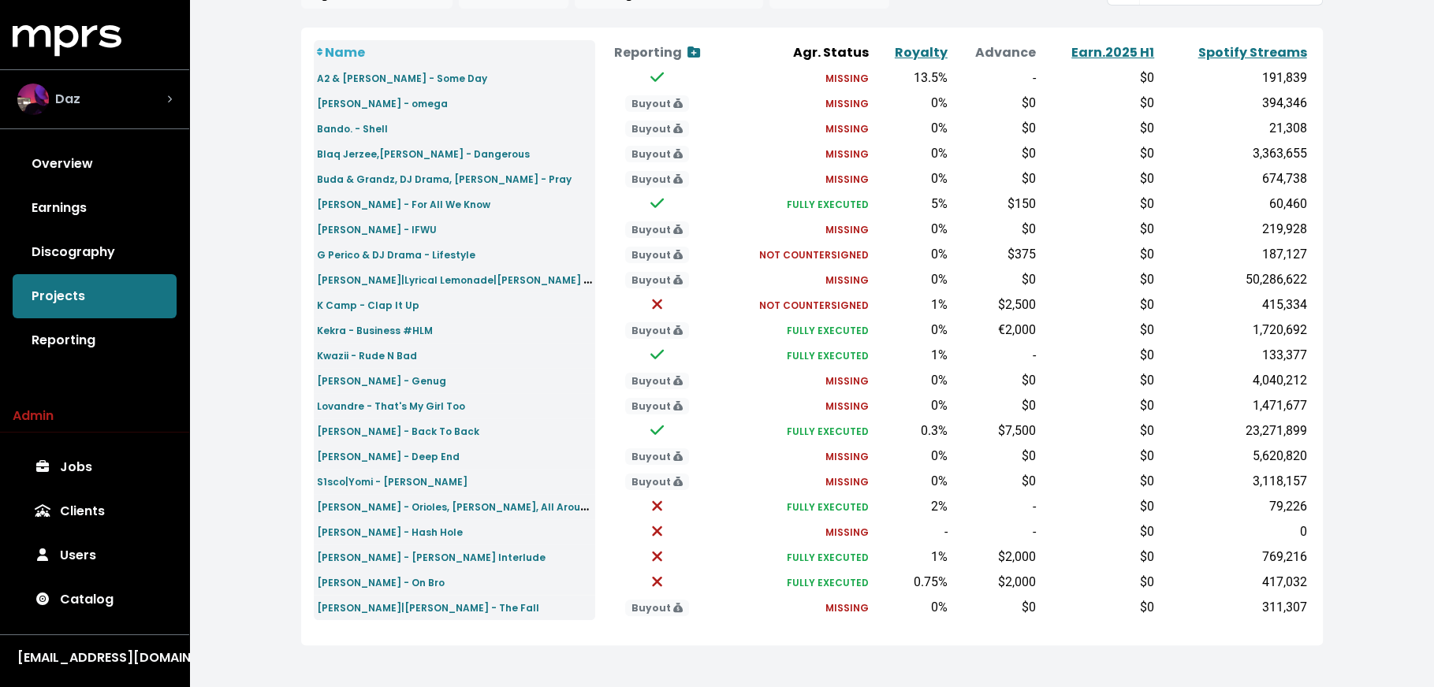
click at [130, 102] on div "Daz" at bounding box center [94, 100] width 154 height 32
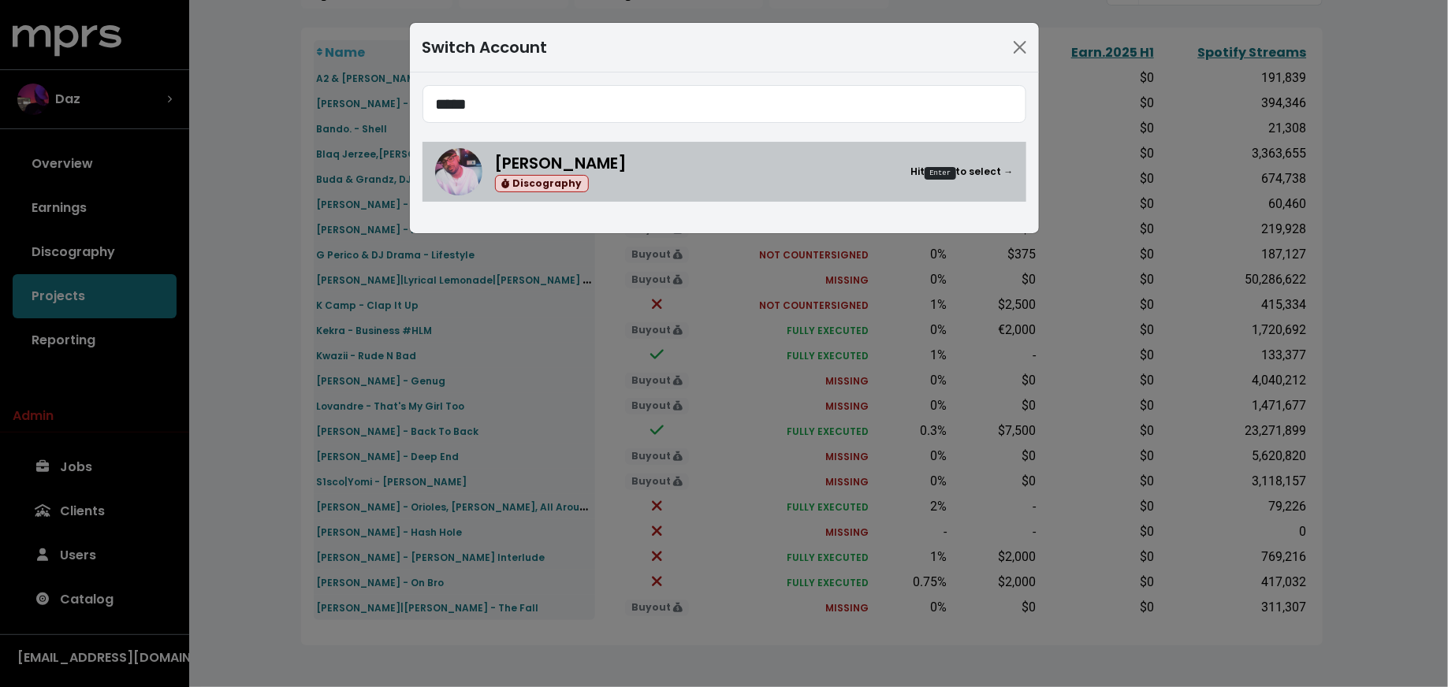
type input "*****"
click at [656, 177] on div "[PERSON_NAME] Discography Hit Enter to select →" at bounding box center [754, 172] width 519 height 42
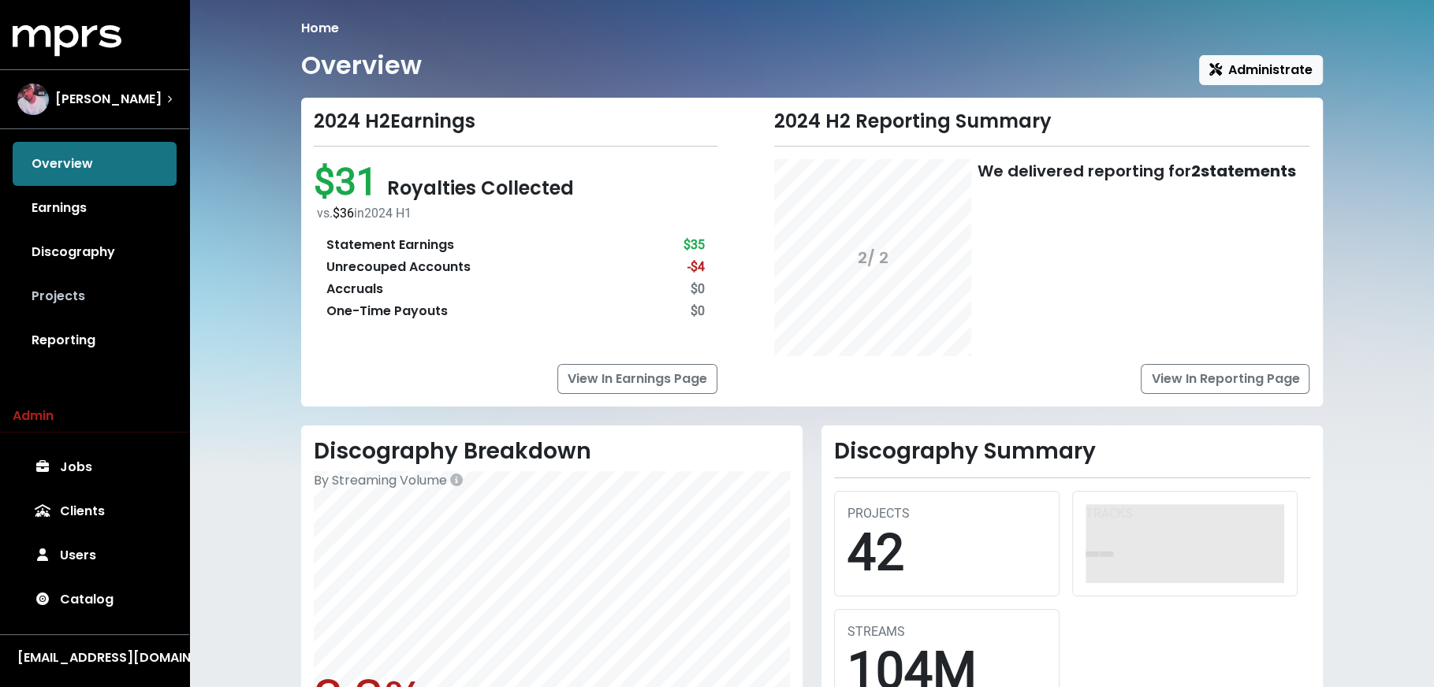
click at [99, 307] on link "Projects" at bounding box center [95, 296] width 164 height 44
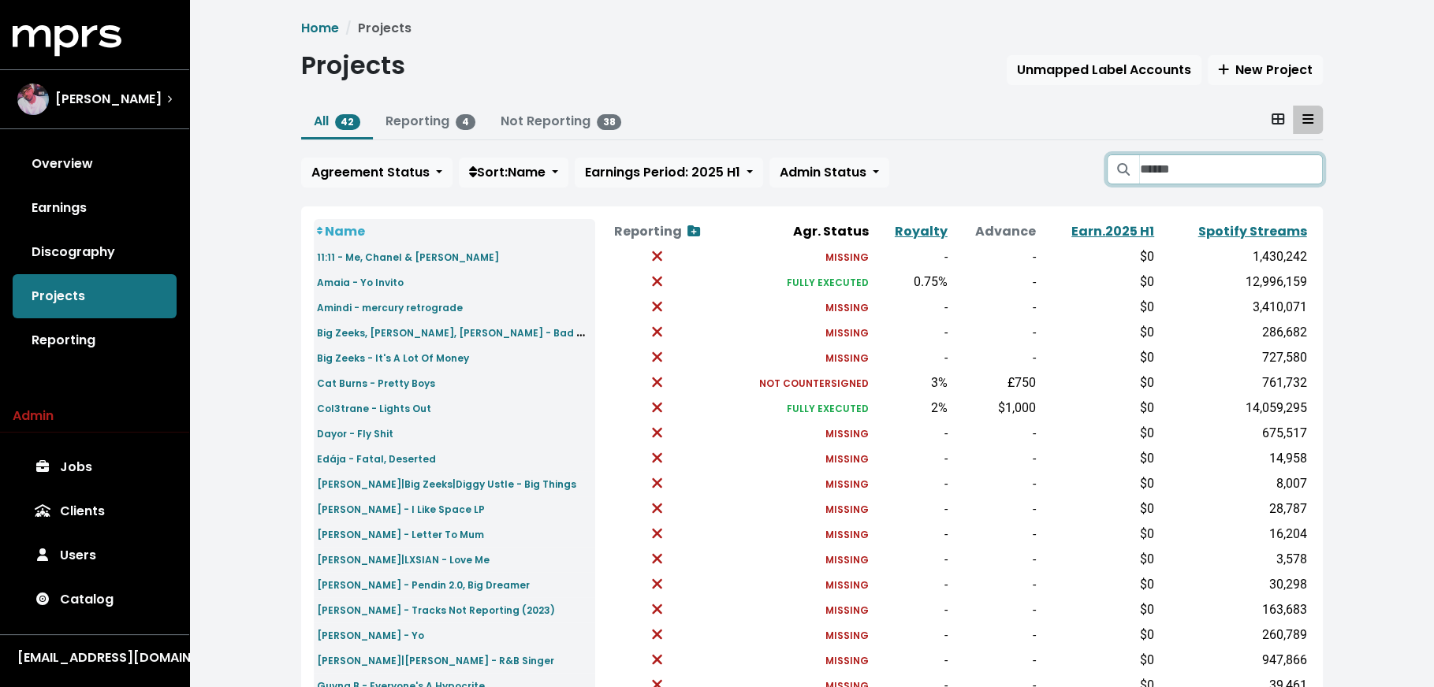
click at [1168, 173] on input "Search projects" at bounding box center [1230, 169] width 183 height 30
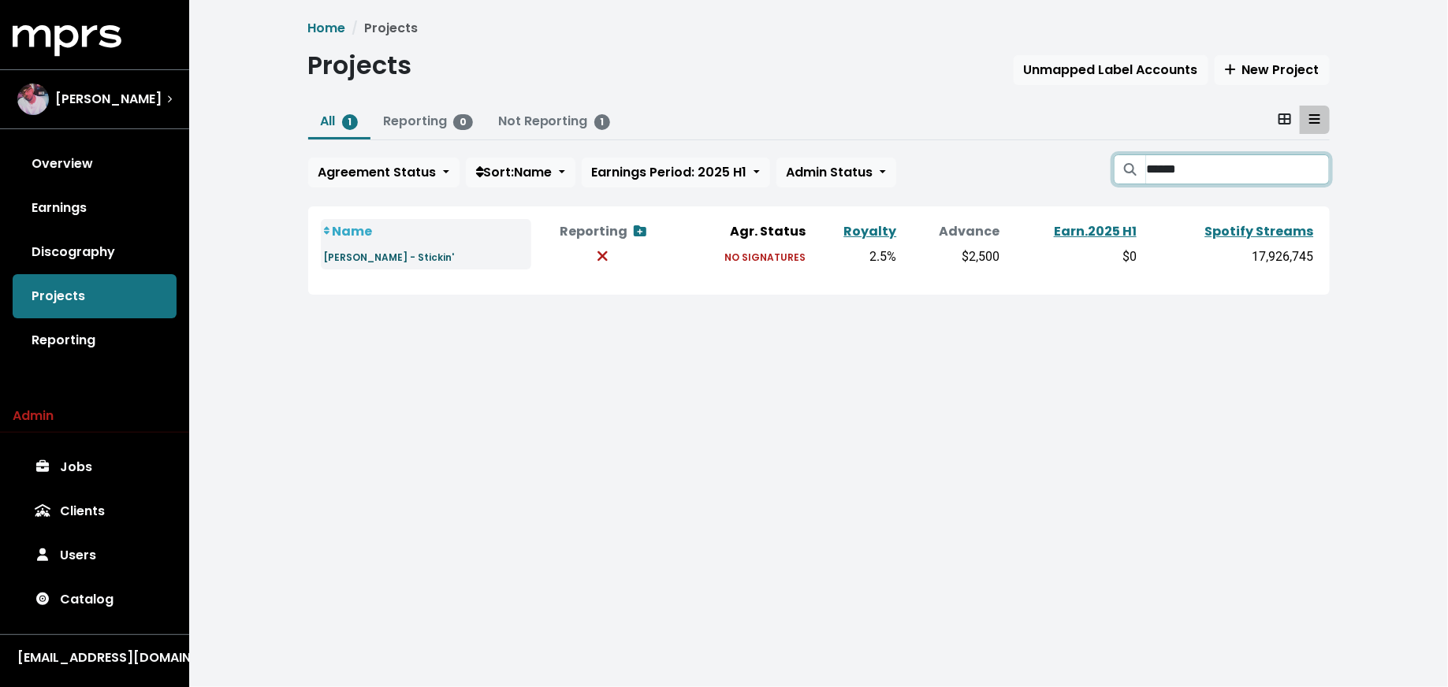
type input "******"
click at [422, 257] on small "[PERSON_NAME] - Stickin'" at bounding box center [389, 257] width 131 height 13
